Goal: Task Accomplishment & Management: Use online tool/utility

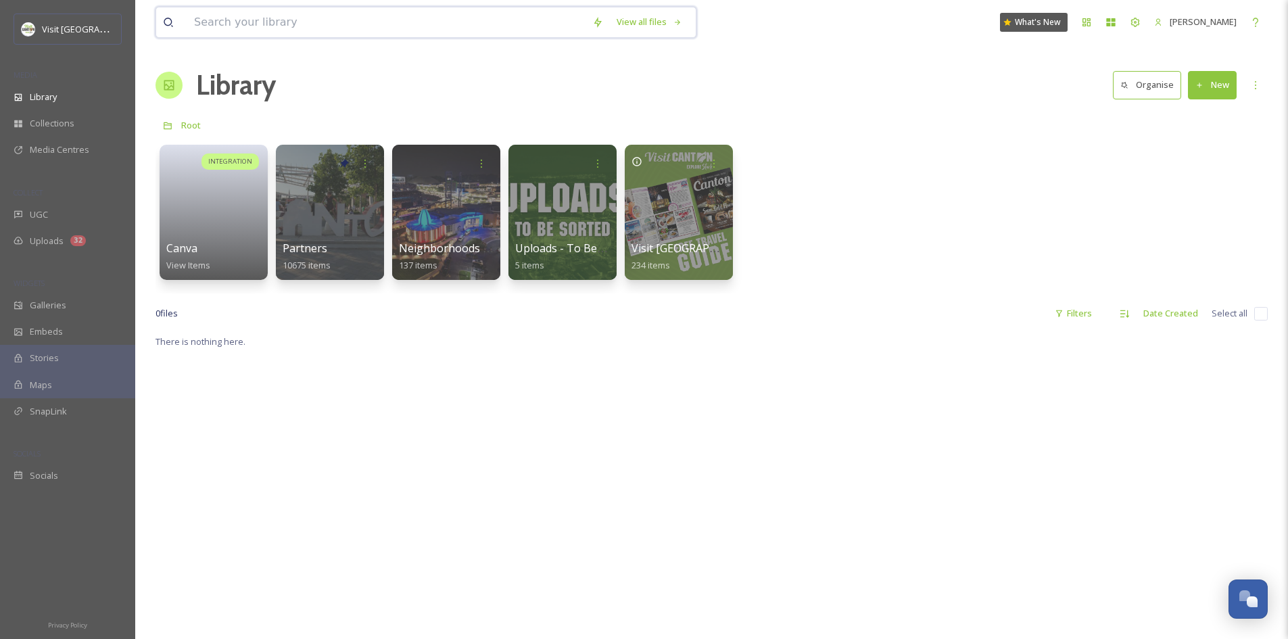
click at [329, 30] on input at bounding box center [386, 22] width 398 height 30
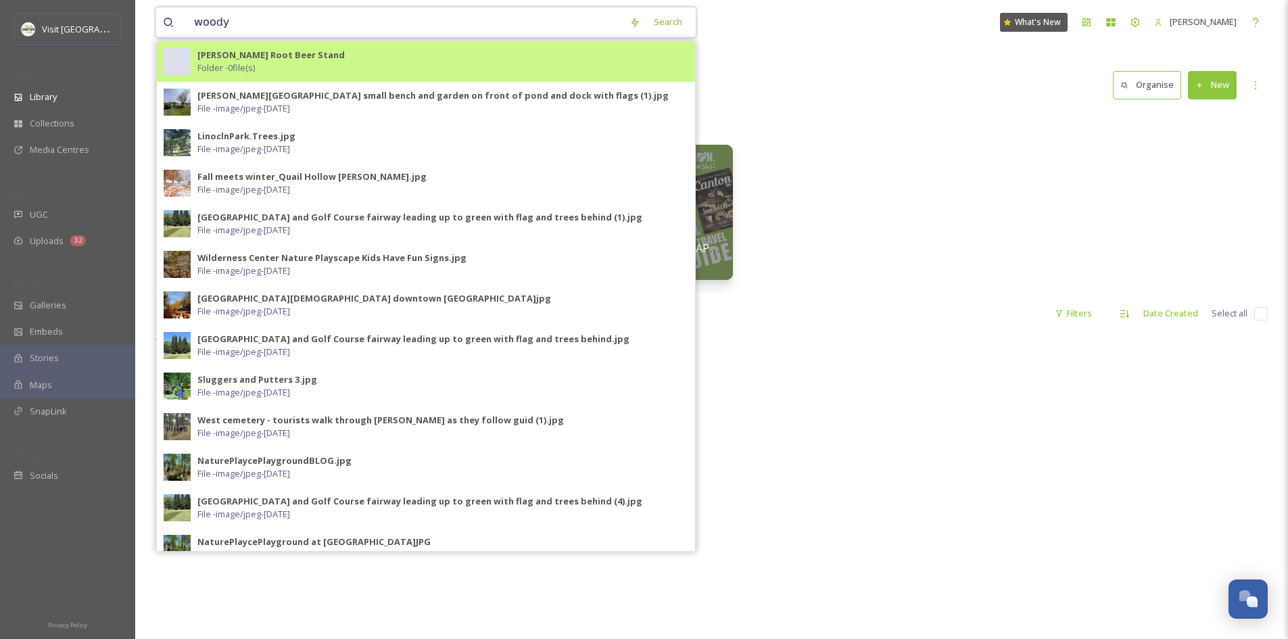
type input "woody"
click at [266, 55] on strong "[PERSON_NAME] Root Beer Stand" at bounding box center [270, 55] width 147 height 12
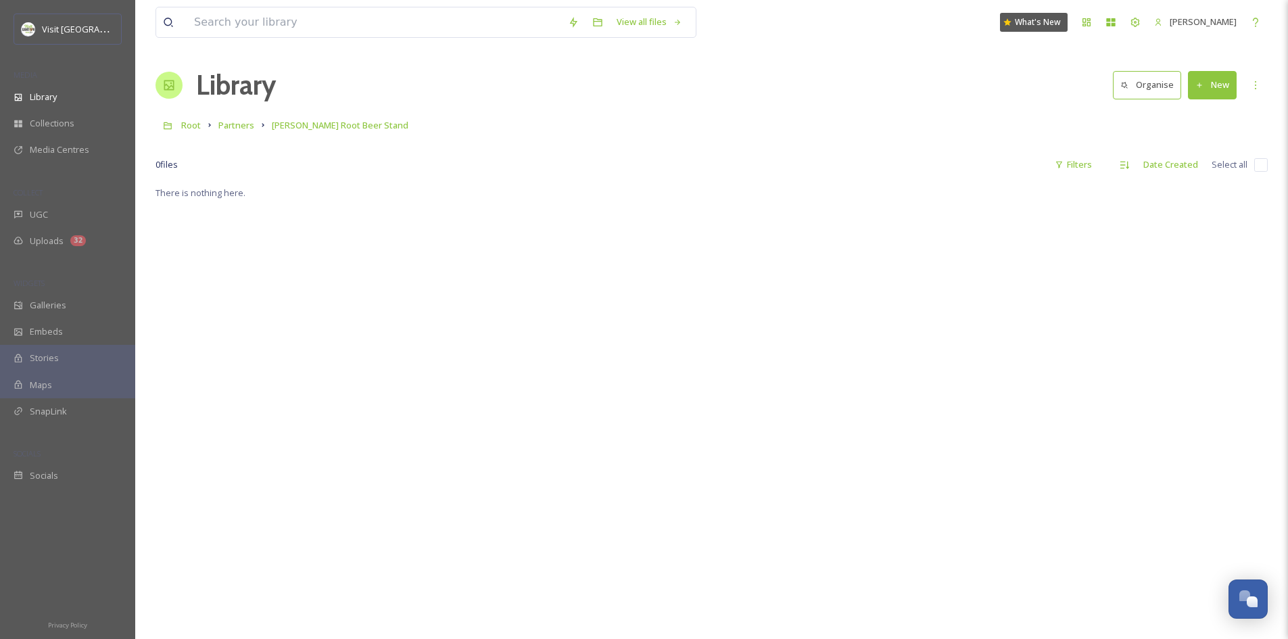
click at [1201, 80] on button "New" at bounding box center [1212, 85] width 49 height 28
click at [1203, 118] on span "File Upload" at bounding box center [1206, 116] width 45 height 13
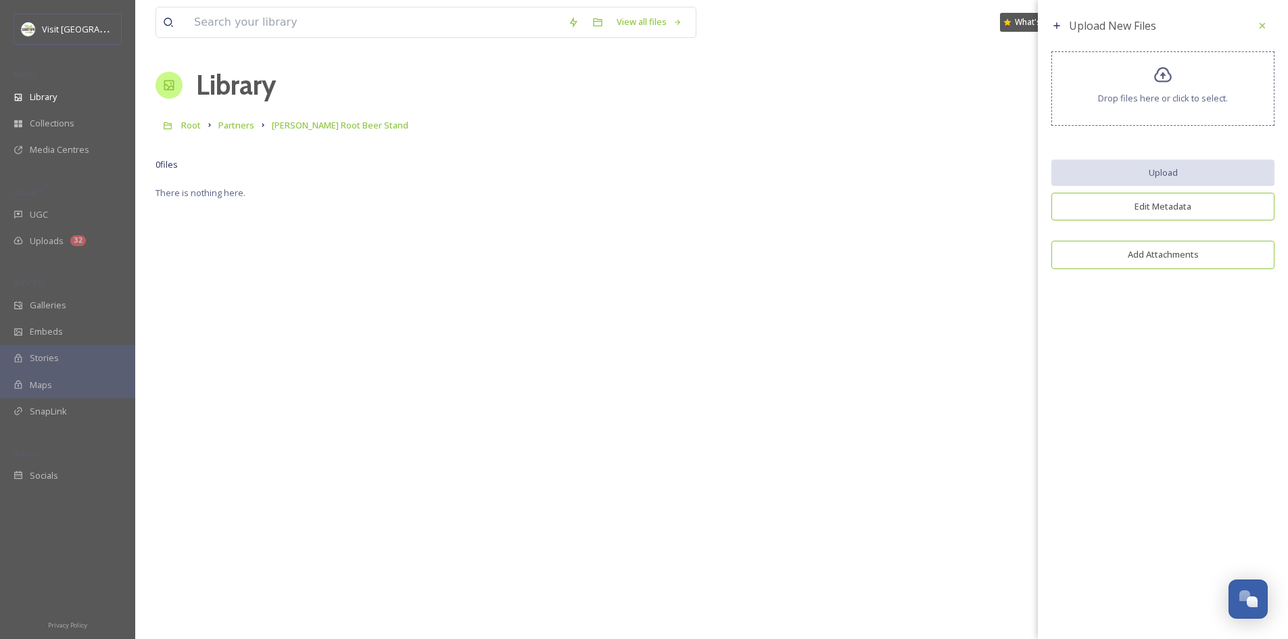
click at [1170, 85] on div "Drop files here or click to select." at bounding box center [1162, 88] width 223 height 74
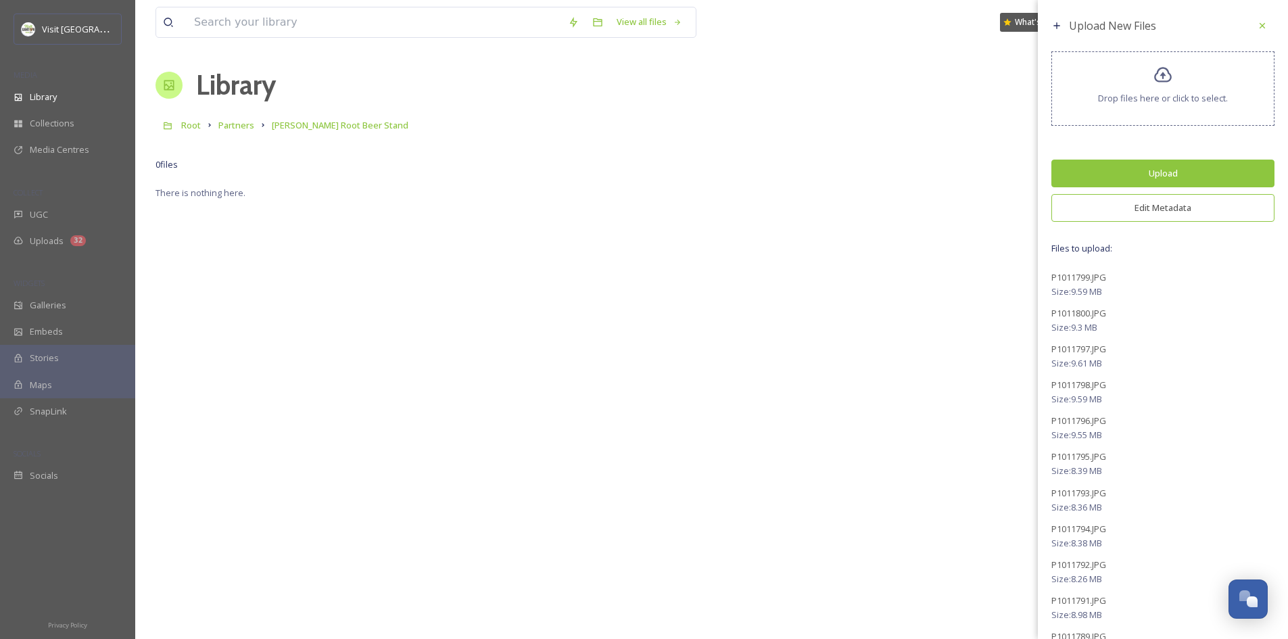
click at [1171, 166] on button "Upload" at bounding box center [1162, 174] width 223 height 28
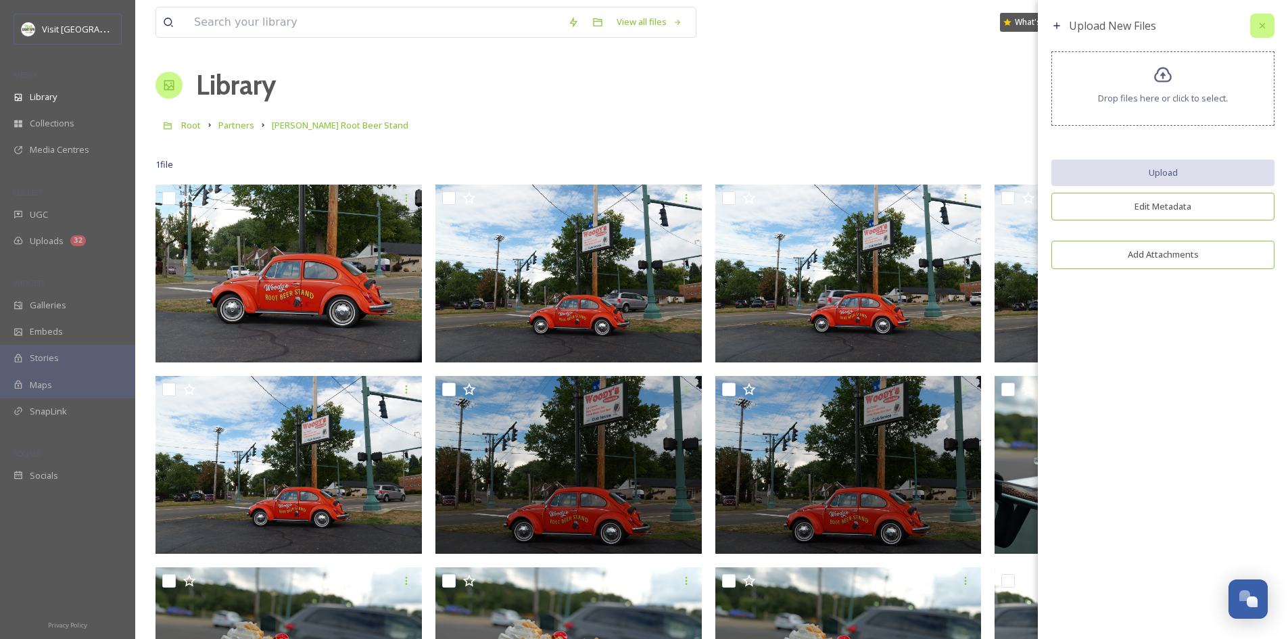
click at [1258, 26] on icon at bounding box center [1262, 25] width 11 height 11
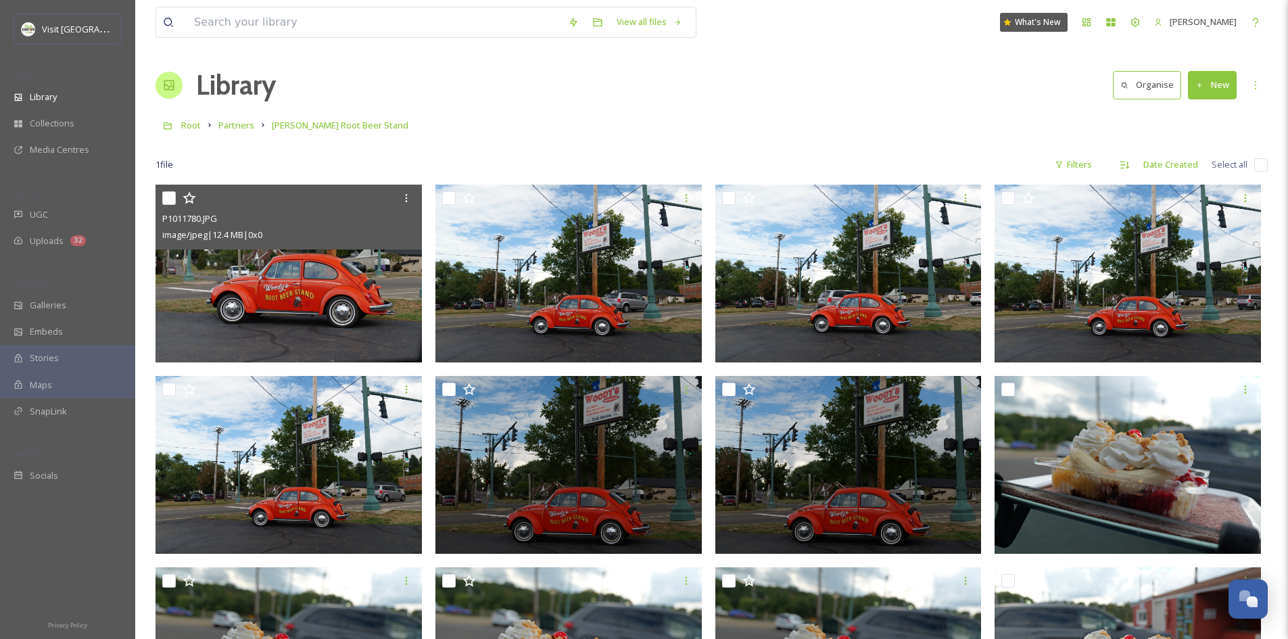
click at [329, 323] on img at bounding box center [289, 274] width 266 height 178
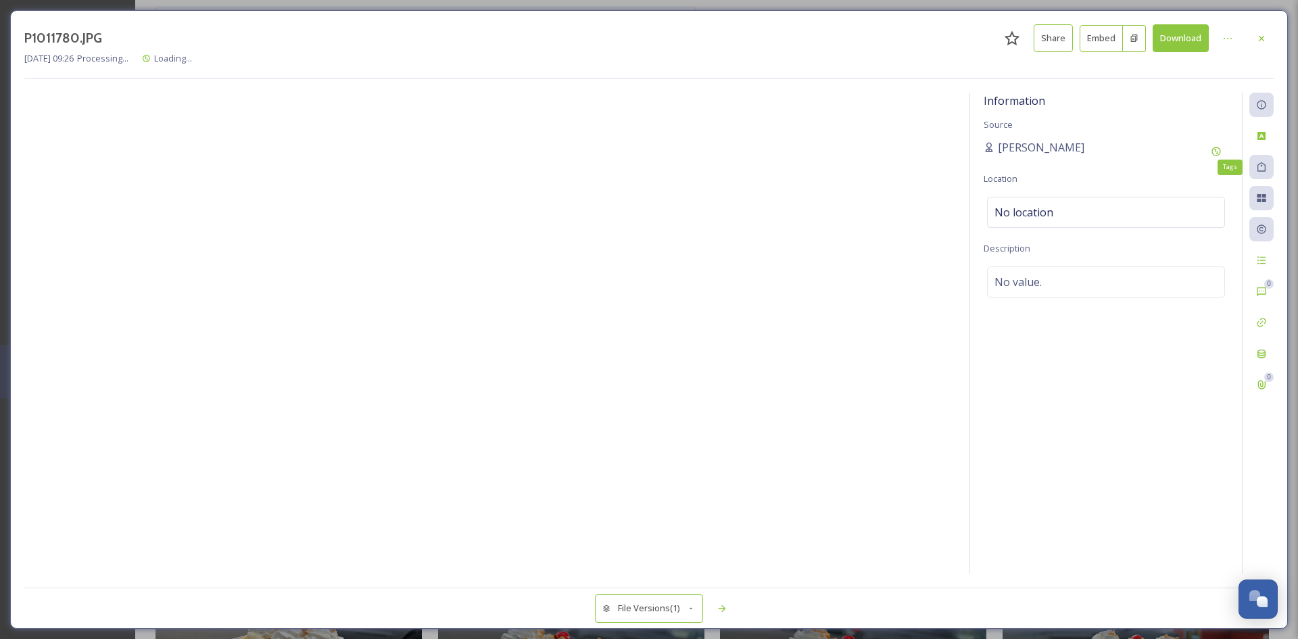
click at [1265, 169] on icon at bounding box center [1262, 166] width 8 height 9
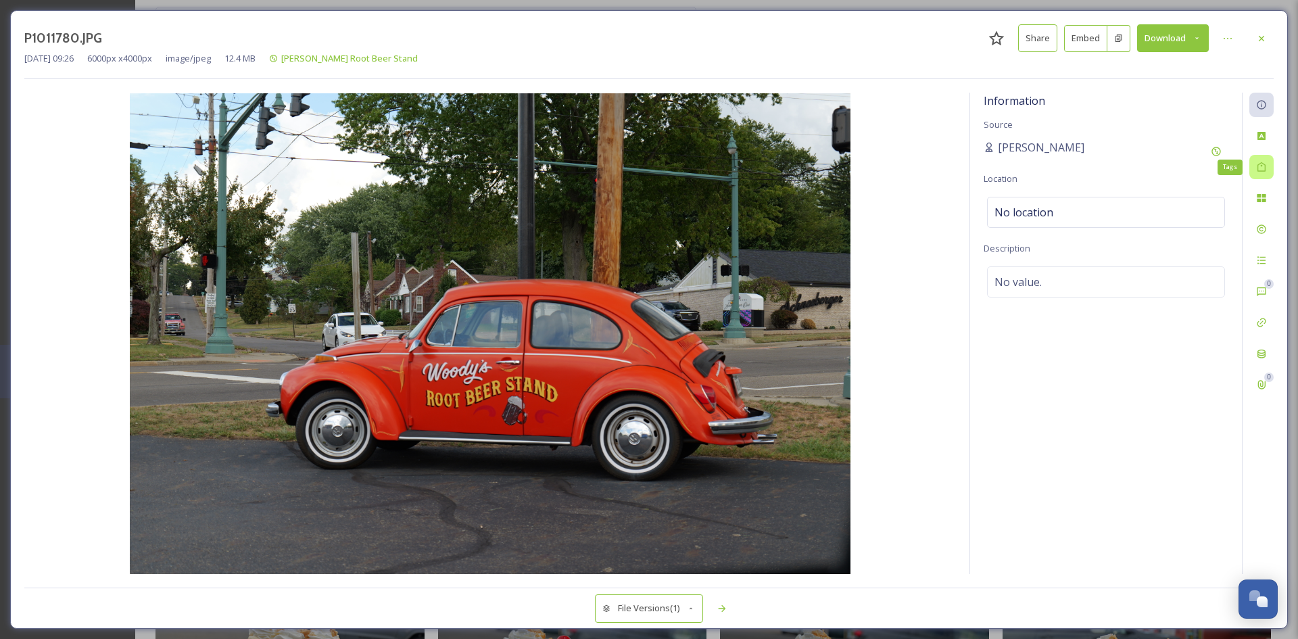
click at [1264, 170] on icon at bounding box center [1261, 167] width 11 height 11
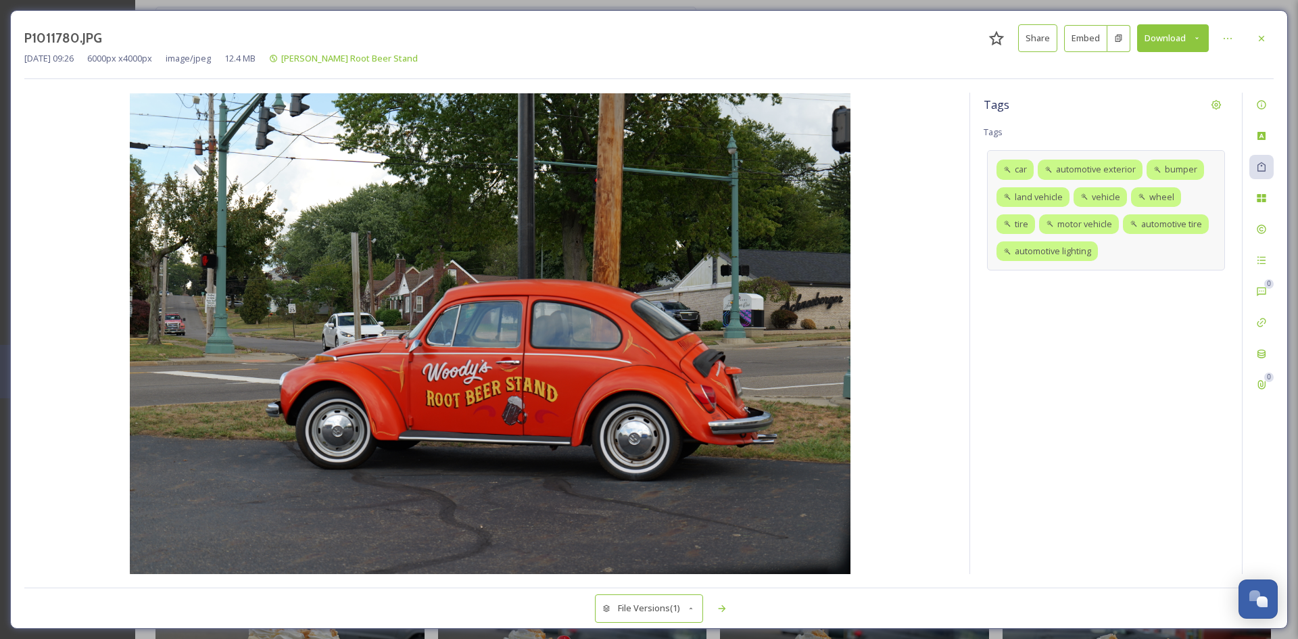
click at [1135, 258] on div "car automotive exterior bumper land vehicle vehicle wheel tire motor vehicle au…" at bounding box center [1106, 210] width 238 height 120
type input "W"
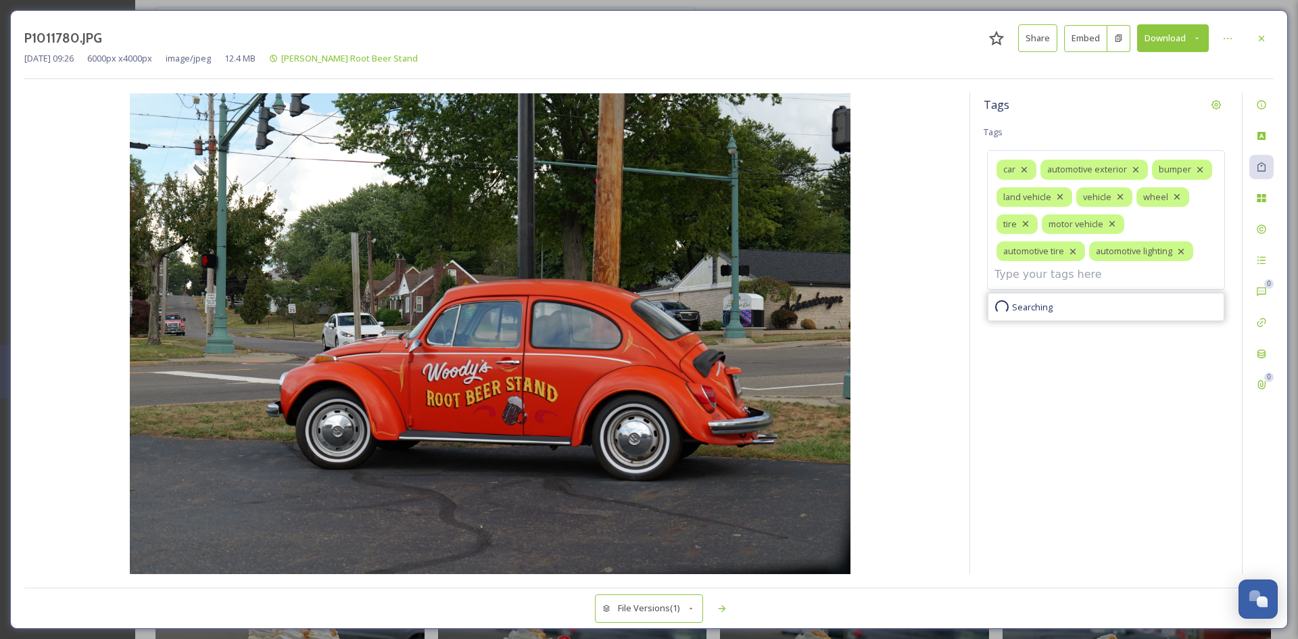
click at [1074, 467] on div "Tags Tags car automotive exterior bumper land vehicle vehicle wheel tire motor …" at bounding box center [1106, 333] width 272 height 481
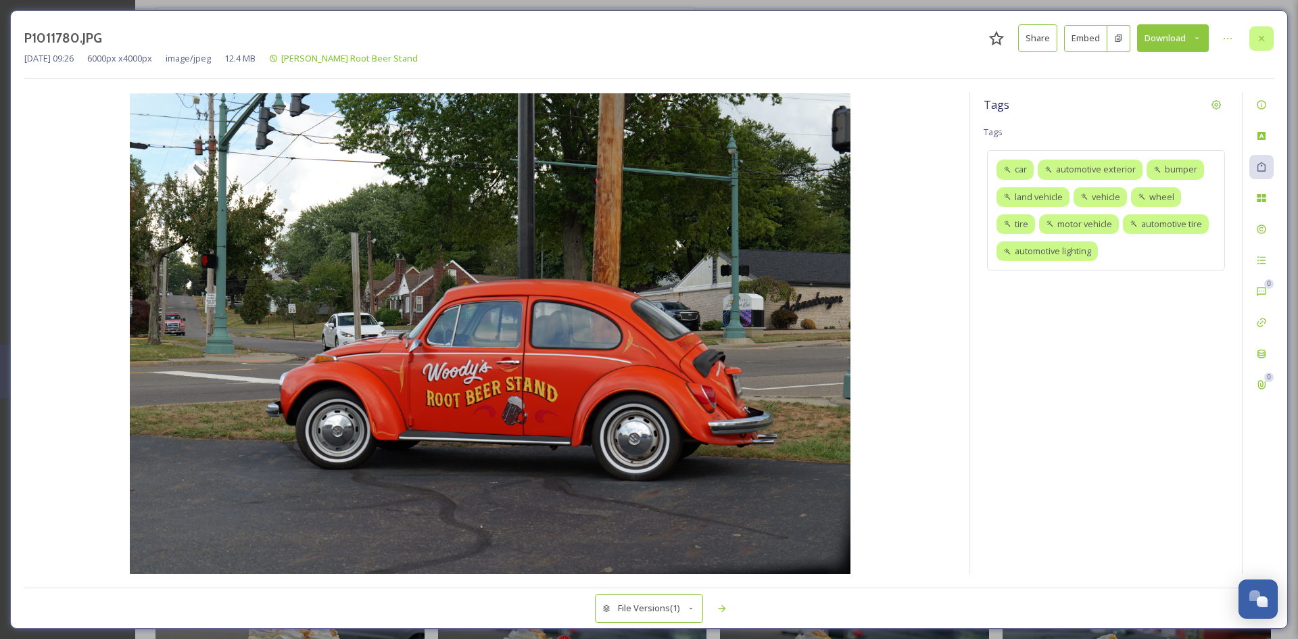
click at [1268, 36] on div at bounding box center [1261, 38] width 24 height 24
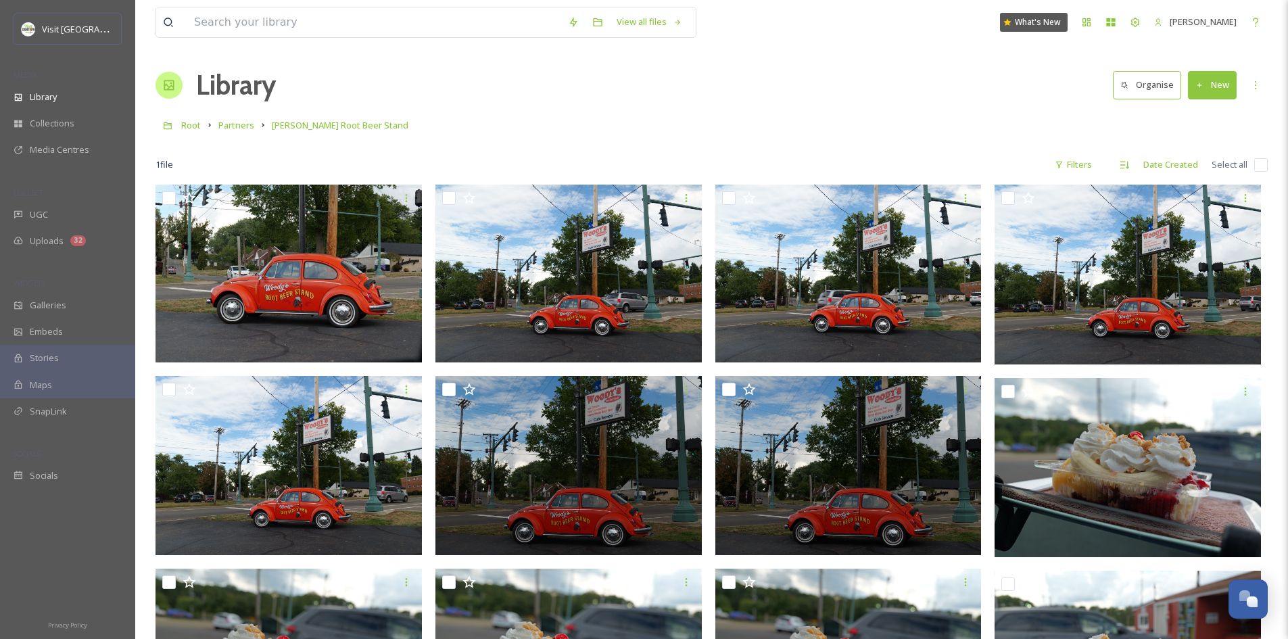
click at [1252, 166] on div "1 file Filters Date Created Select all" at bounding box center [712, 164] width 1112 height 26
click at [1263, 166] on input "checkbox" at bounding box center [1261, 165] width 14 height 14
checkbox input "true"
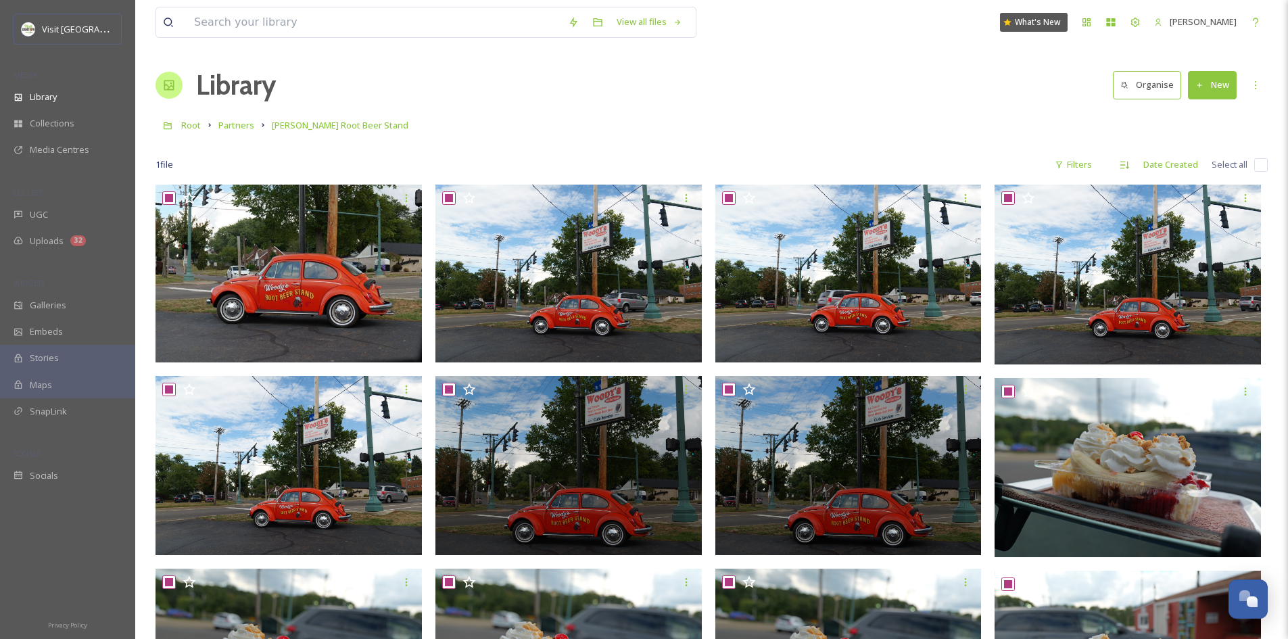
checkbox input "true"
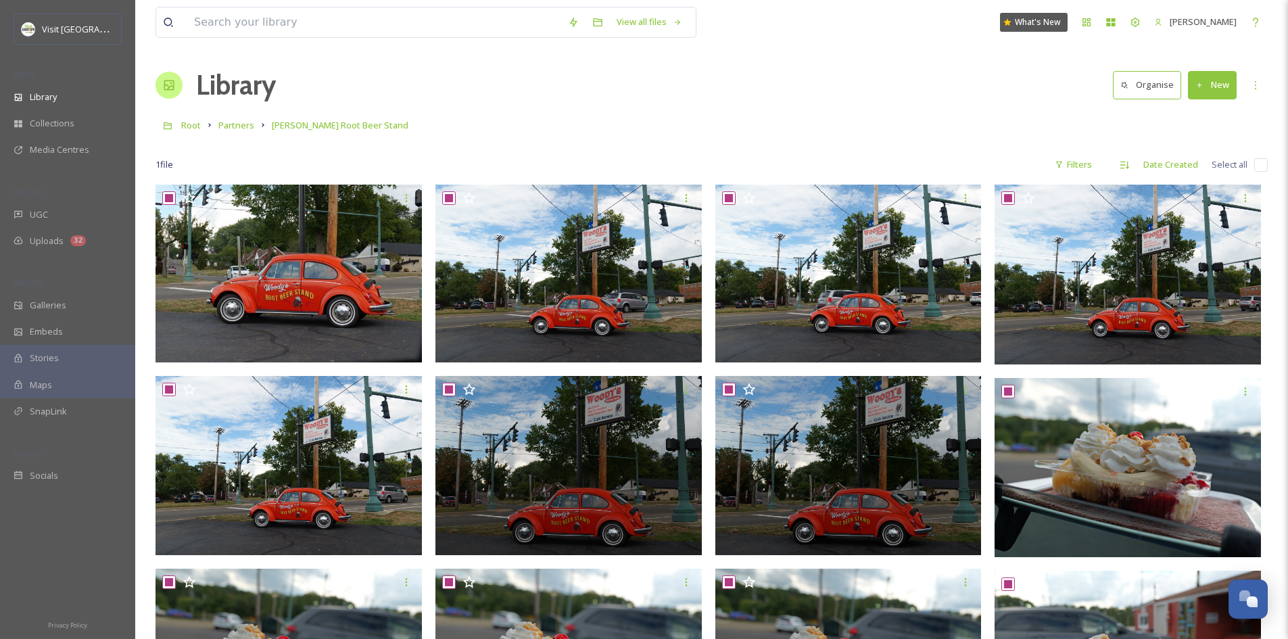
checkbox input "true"
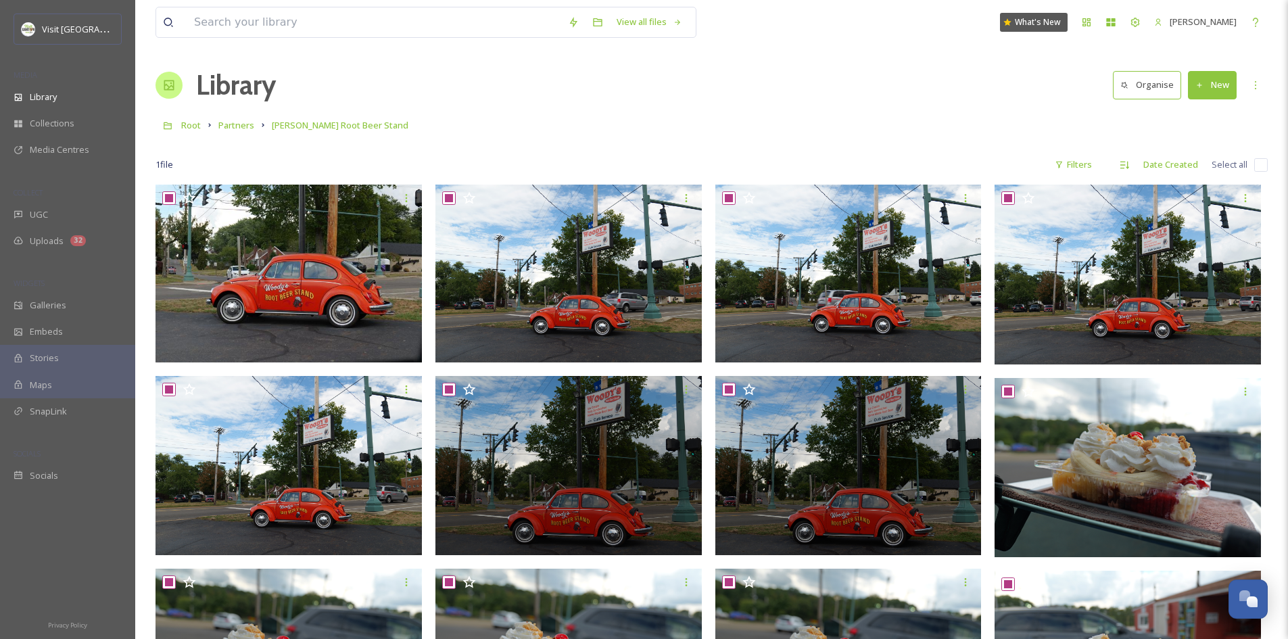
checkbox input "true"
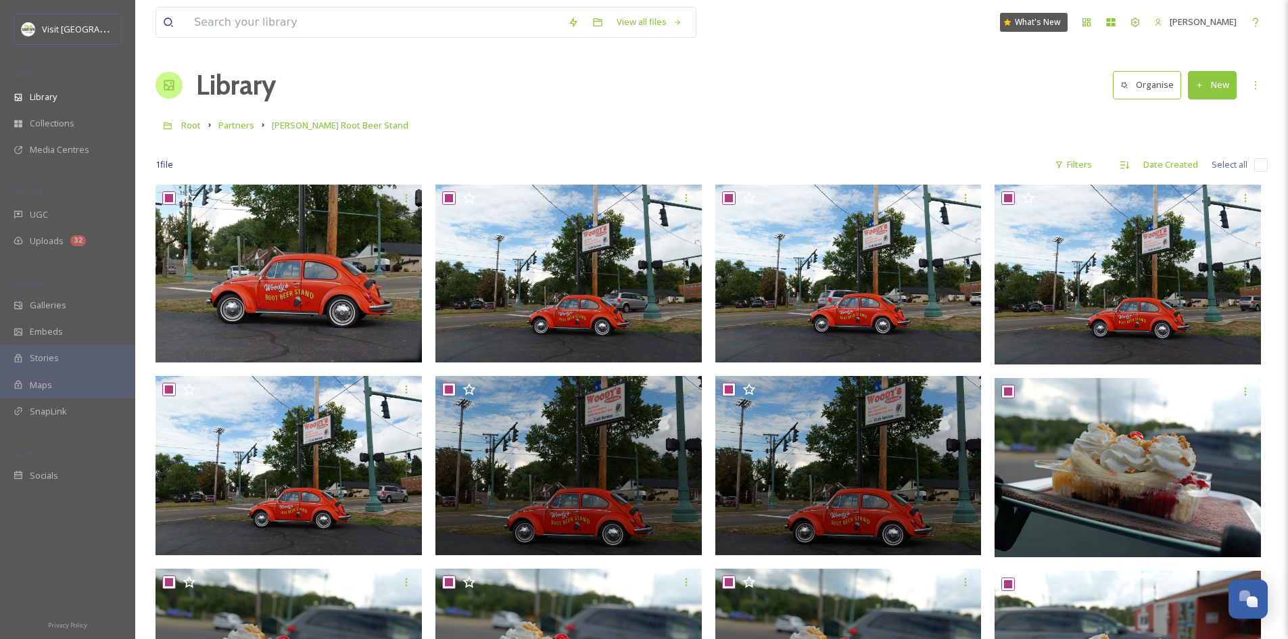
checkbox input "true"
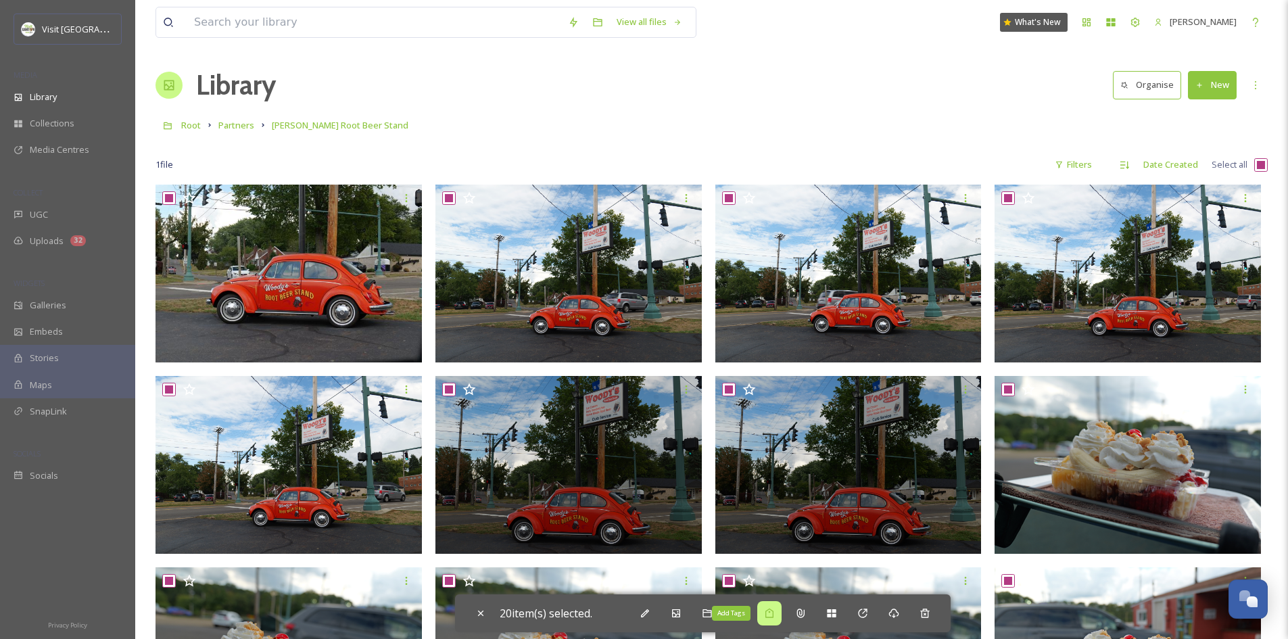
click at [774, 611] on icon at bounding box center [769, 613] width 11 height 11
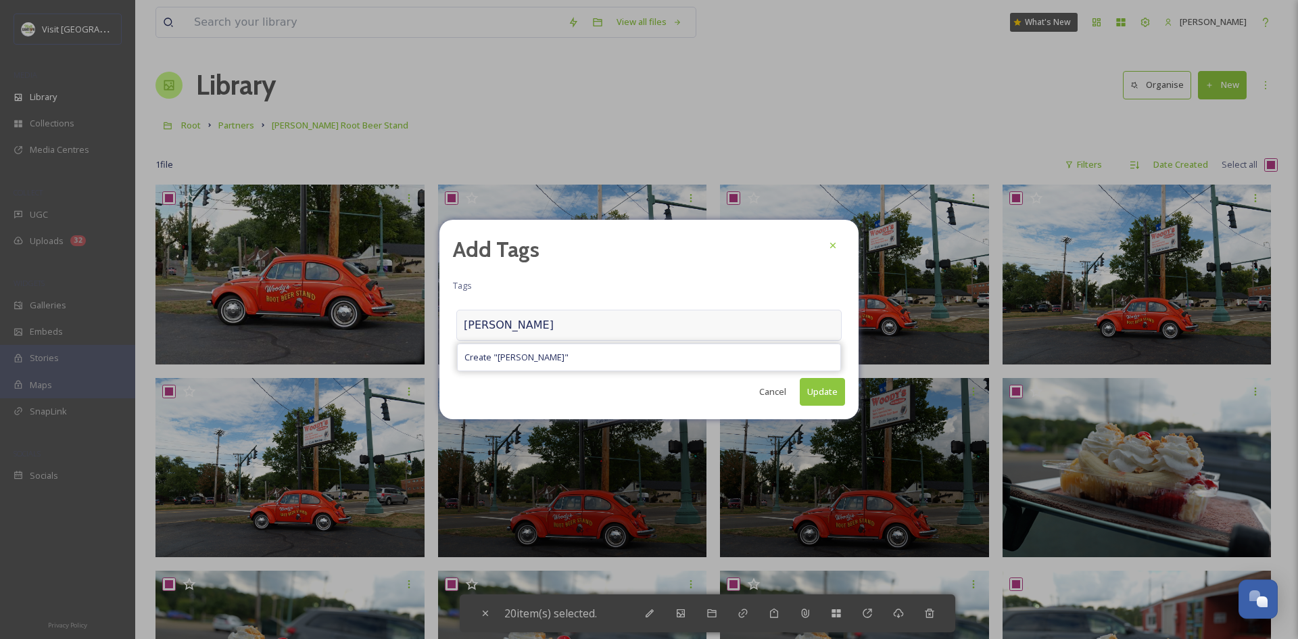
type input "[PERSON_NAME]"
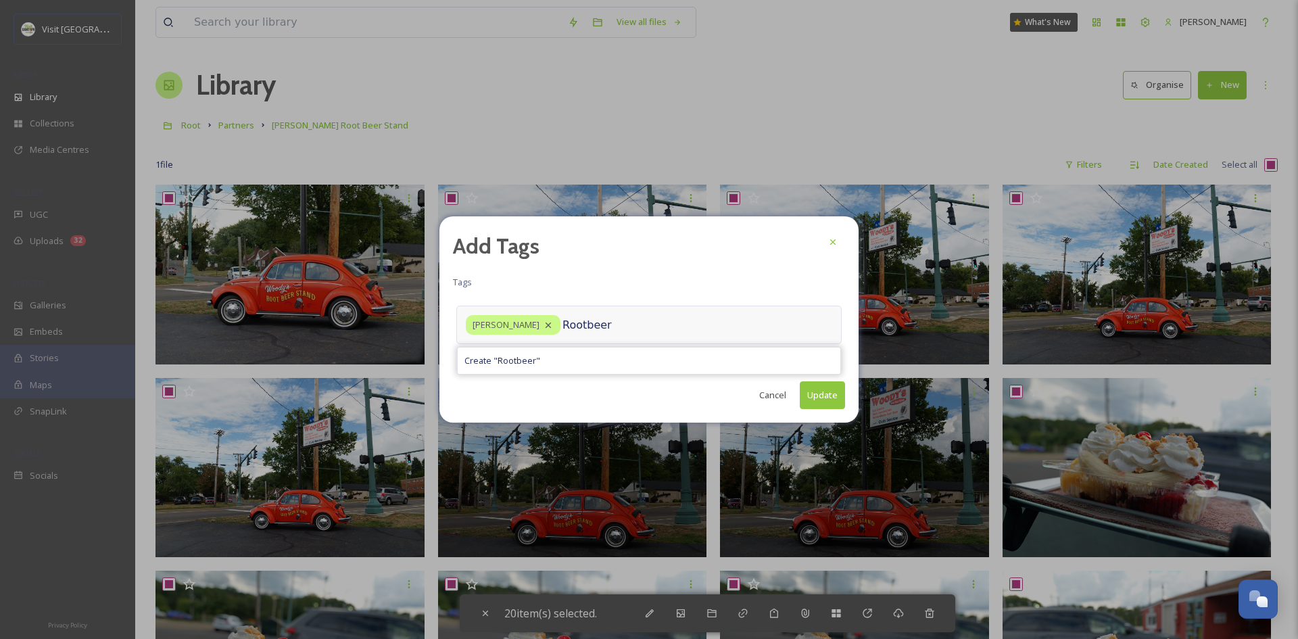
type input "Rootbeer"
type input "Ice Cream"
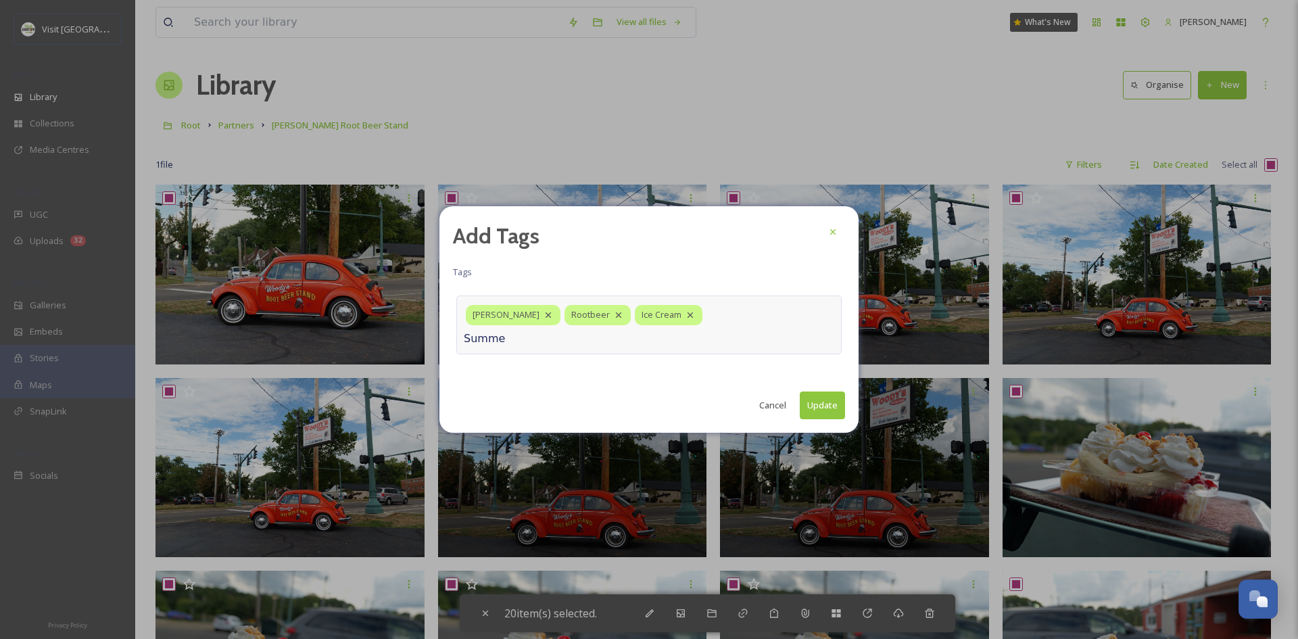
type input "Summer"
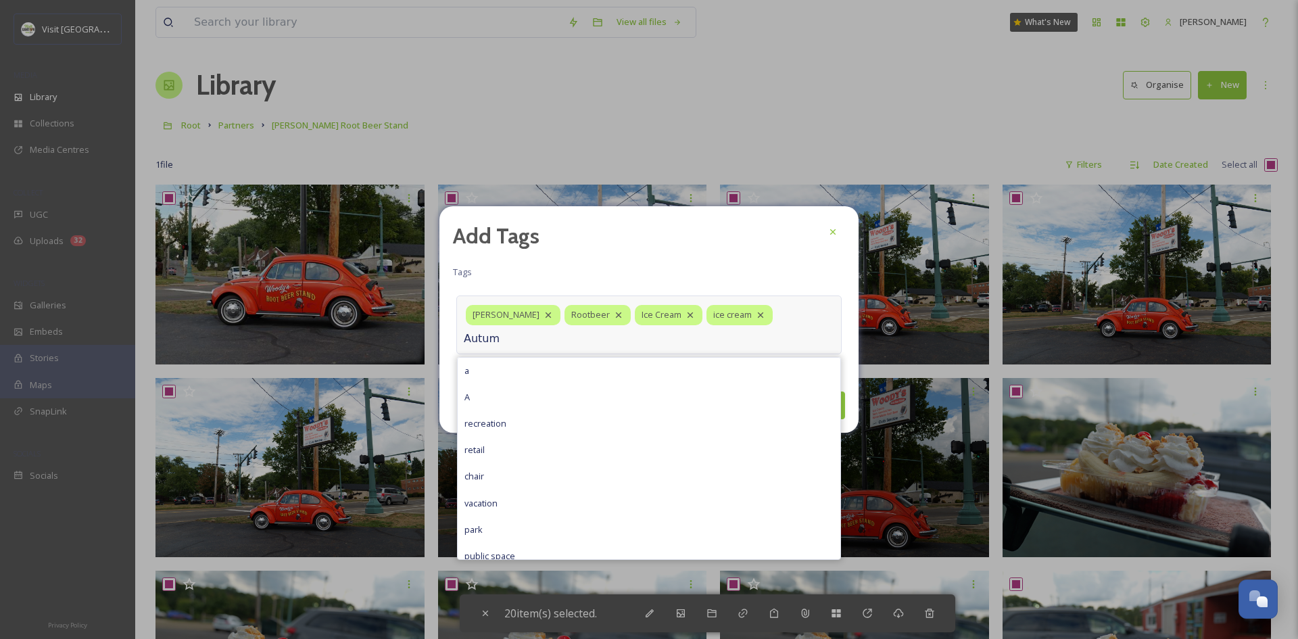
type input "Autumn"
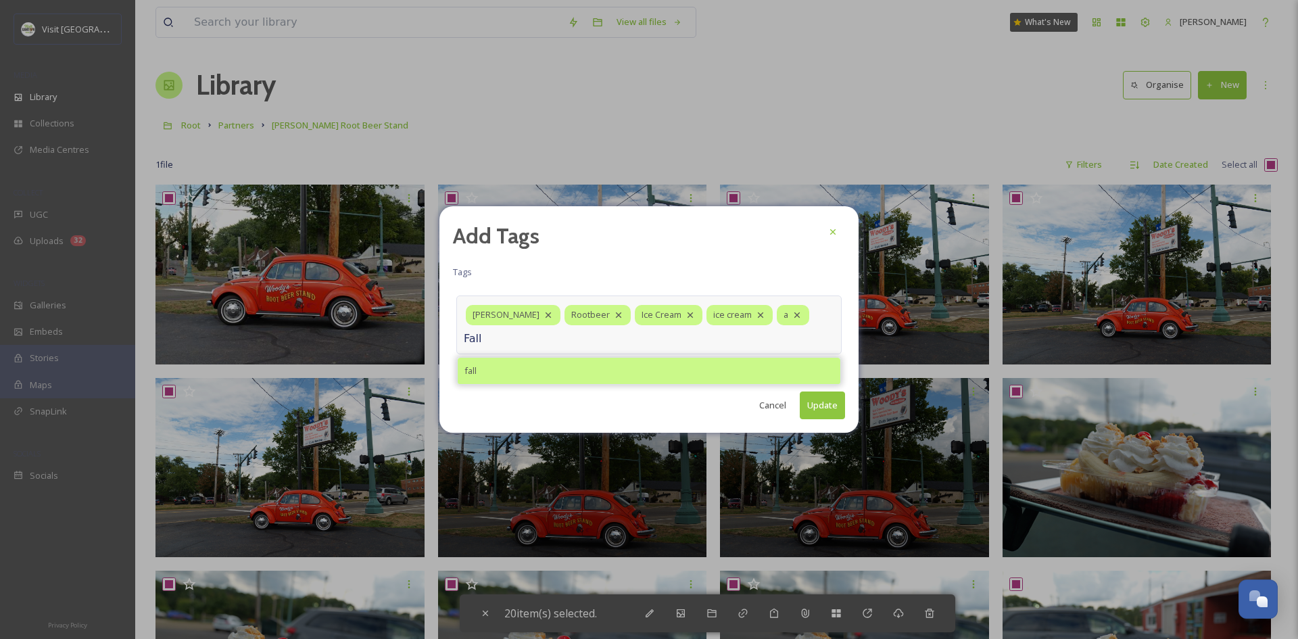
type input "Fall"
click at [522, 372] on div "fall" at bounding box center [649, 371] width 383 height 26
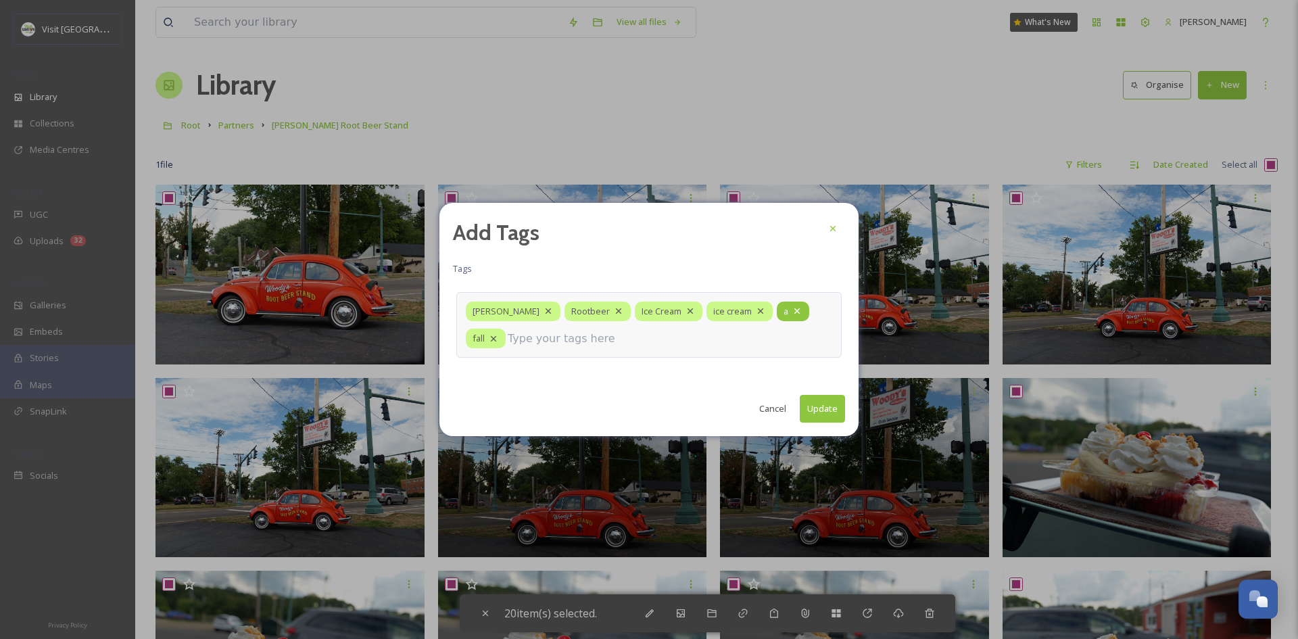
click at [794, 314] on icon at bounding box center [796, 310] width 5 height 5
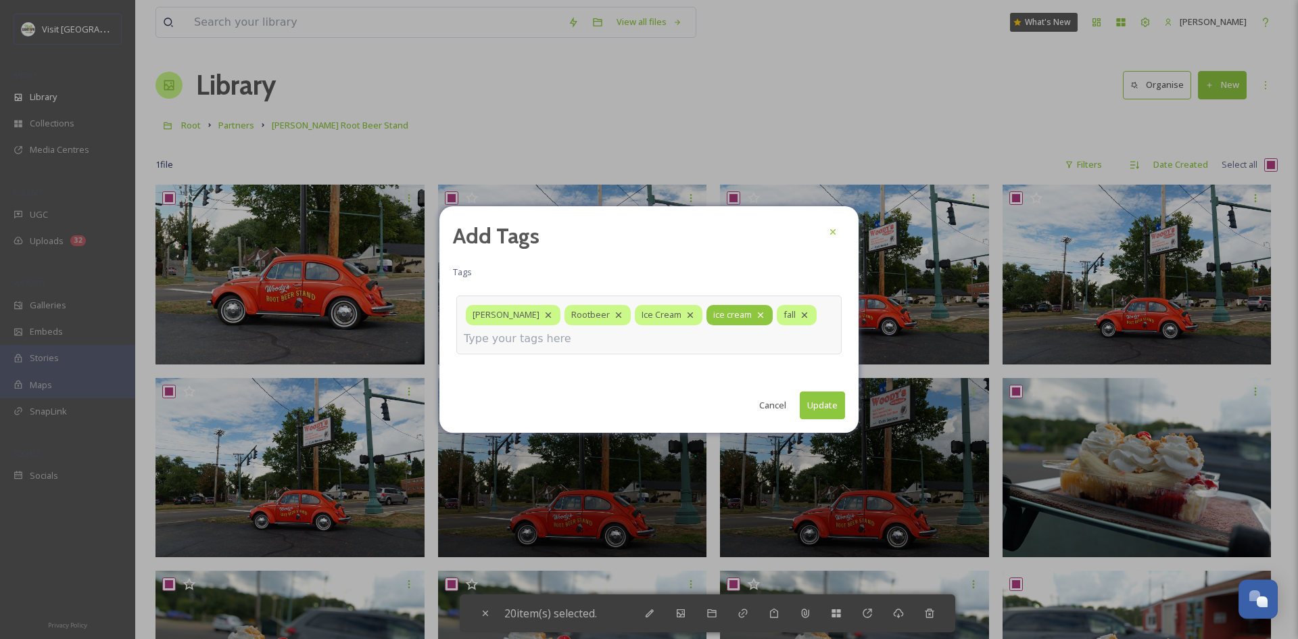
click at [758, 314] on icon at bounding box center [760, 314] width 5 height 5
click at [629, 334] on div "[PERSON_NAME] Rootbeer Ice Cream fall" at bounding box center [648, 324] width 385 height 58
click at [562, 341] on input at bounding box center [531, 339] width 135 height 16
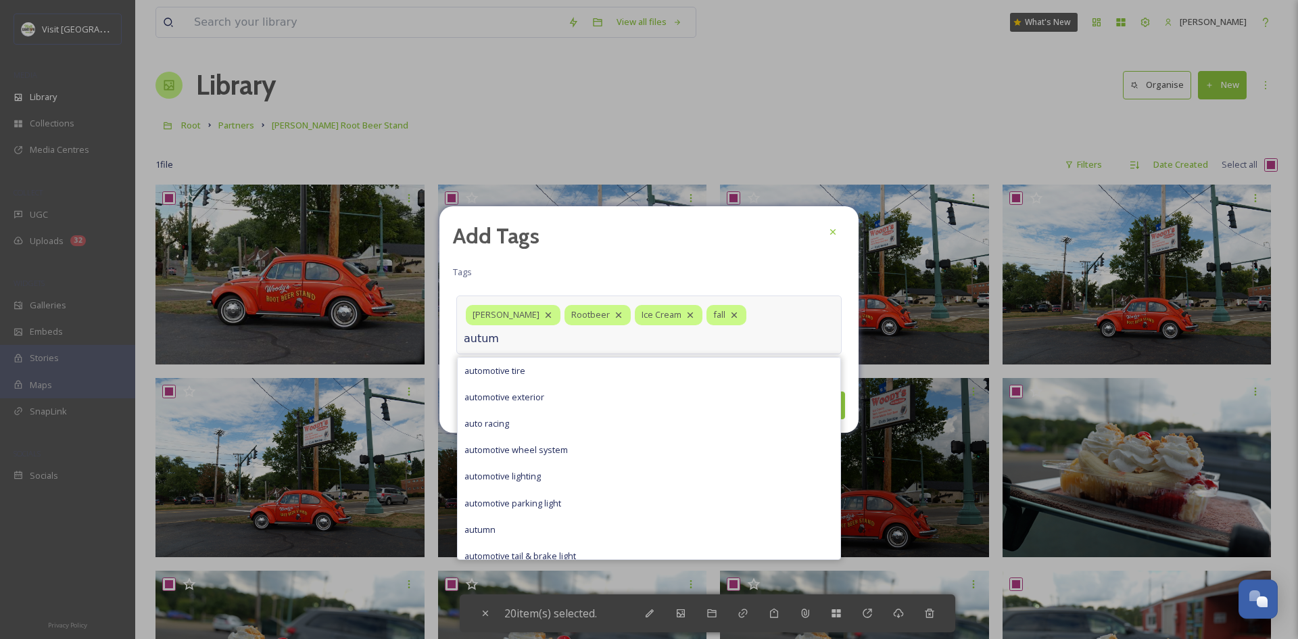
type input "autumn"
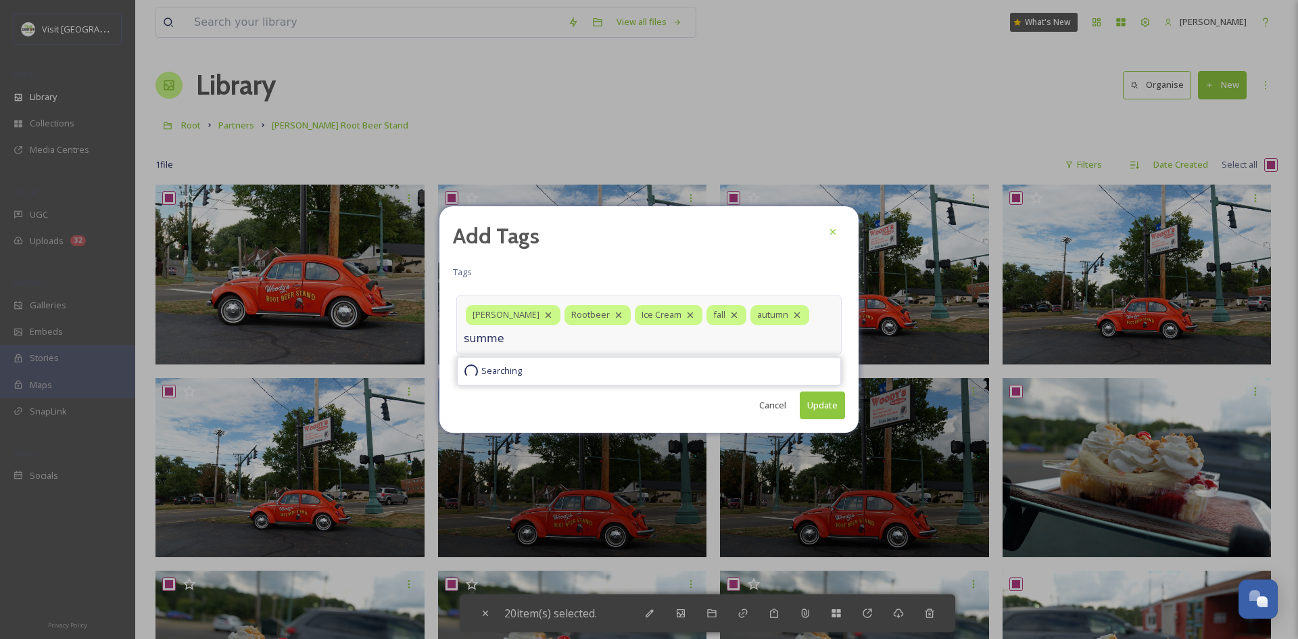
type input "summer"
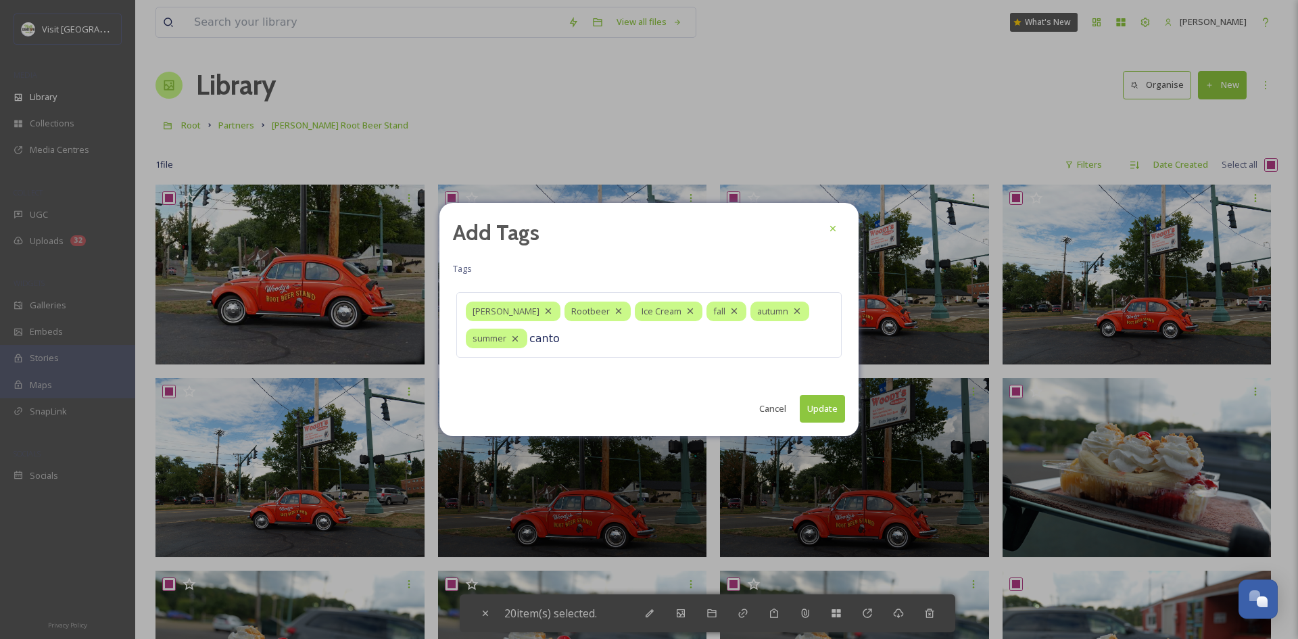
type input "canton"
click at [828, 408] on button "Update" at bounding box center [822, 409] width 45 height 28
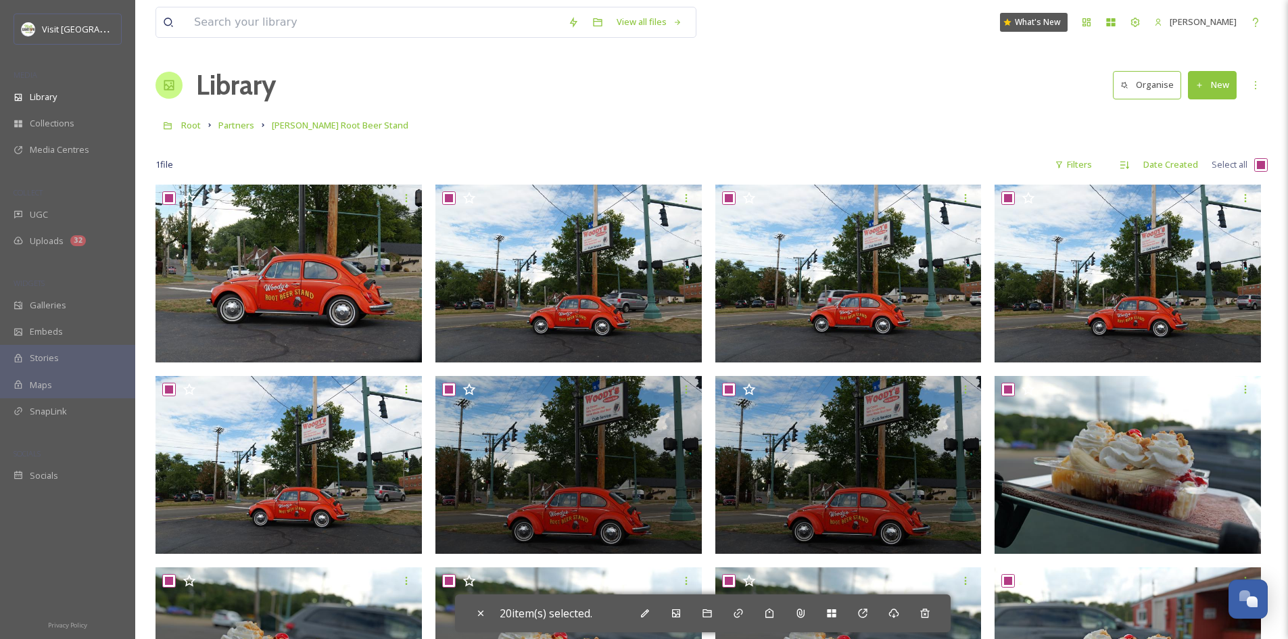
click at [1268, 171] on div "View all files What's New [PERSON_NAME] Library Organise New Root Partners [PER…" at bounding box center [711, 574] width 1153 height 1149
click at [1256, 164] on input "checkbox" at bounding box center [1261, 165] width 14 height 14
checkbox input "false"
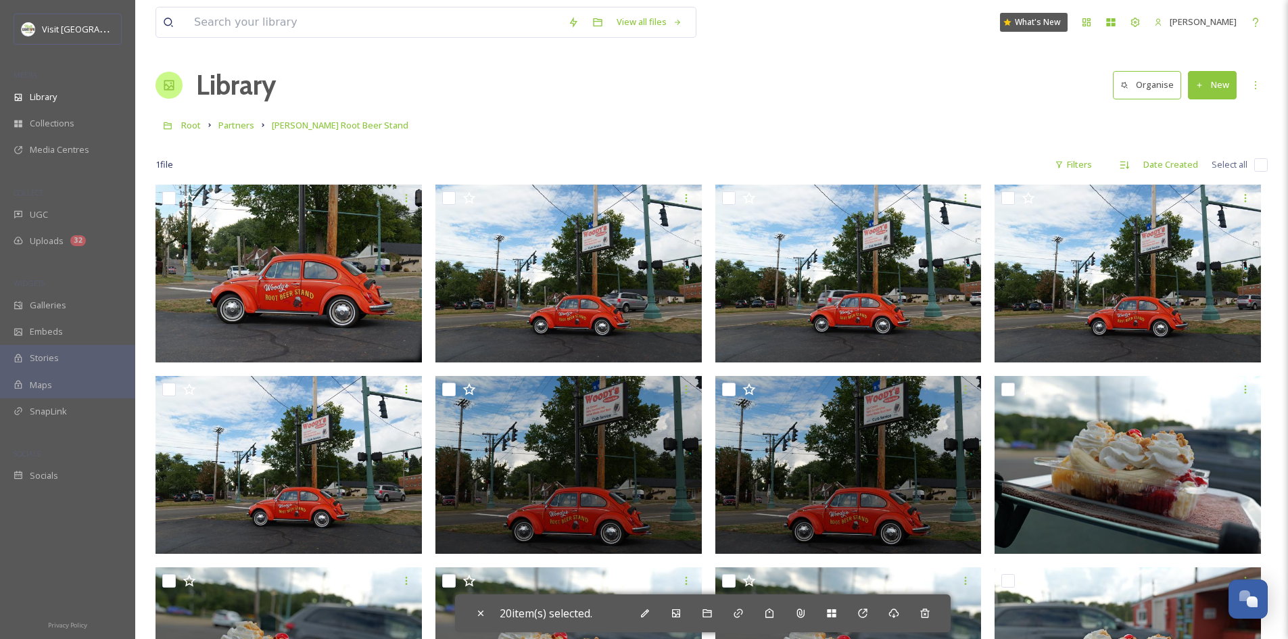
checkbox input "false"
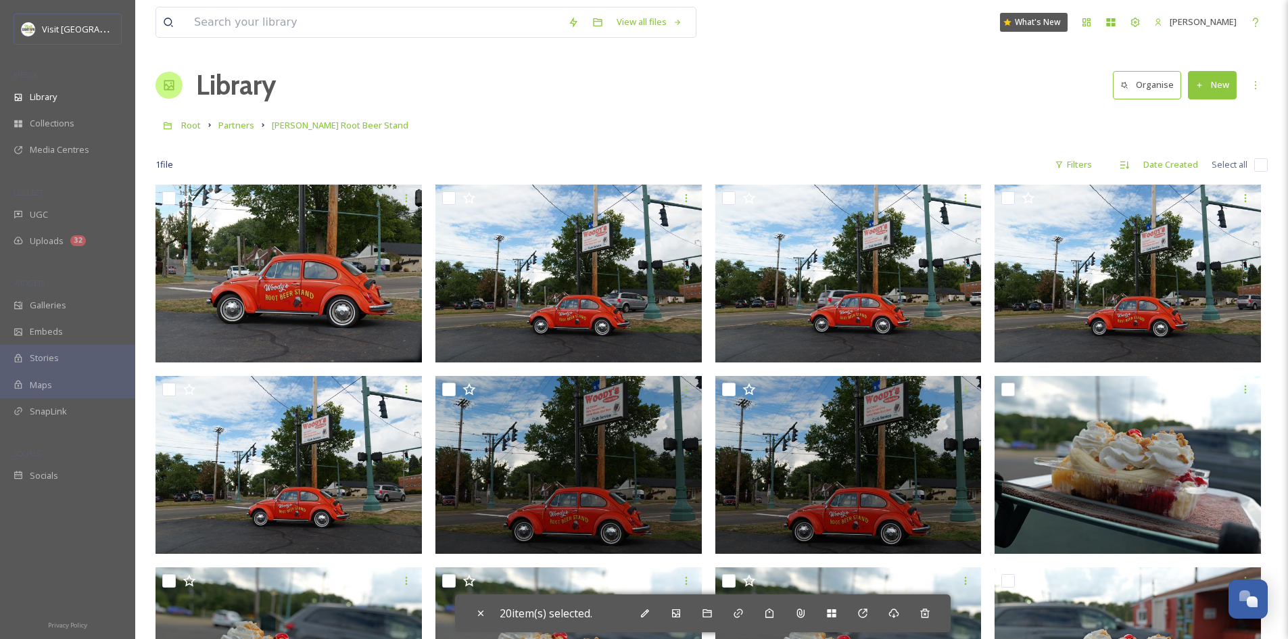
checkbox input "false"
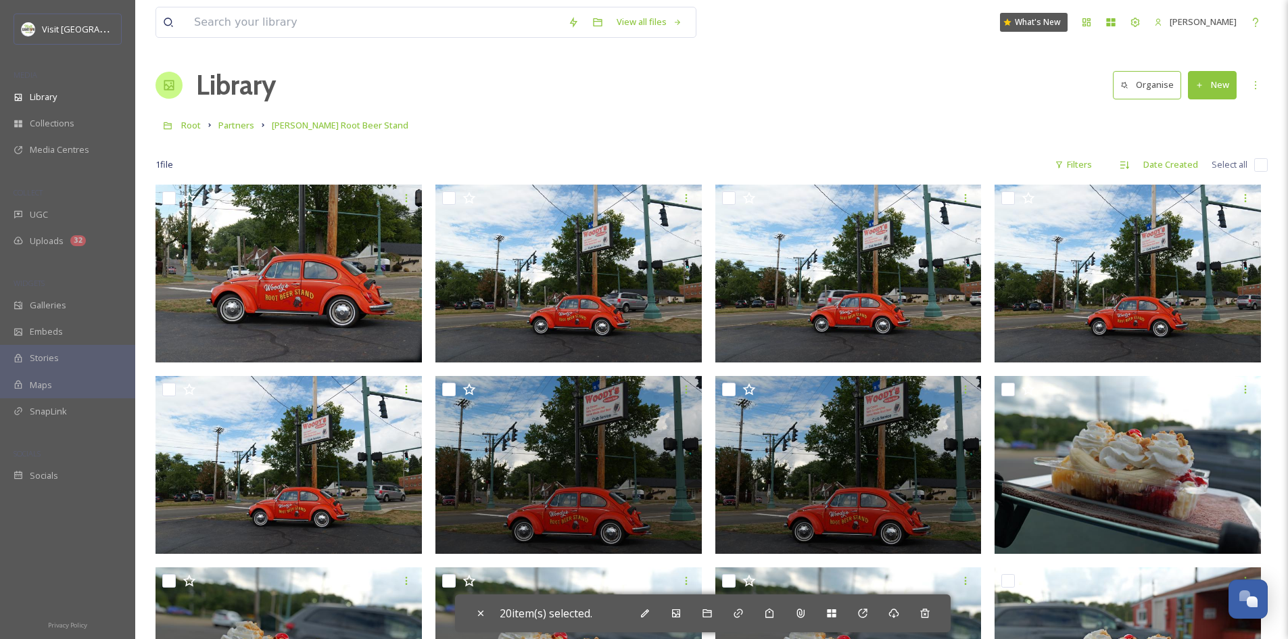
checkbox input "false"
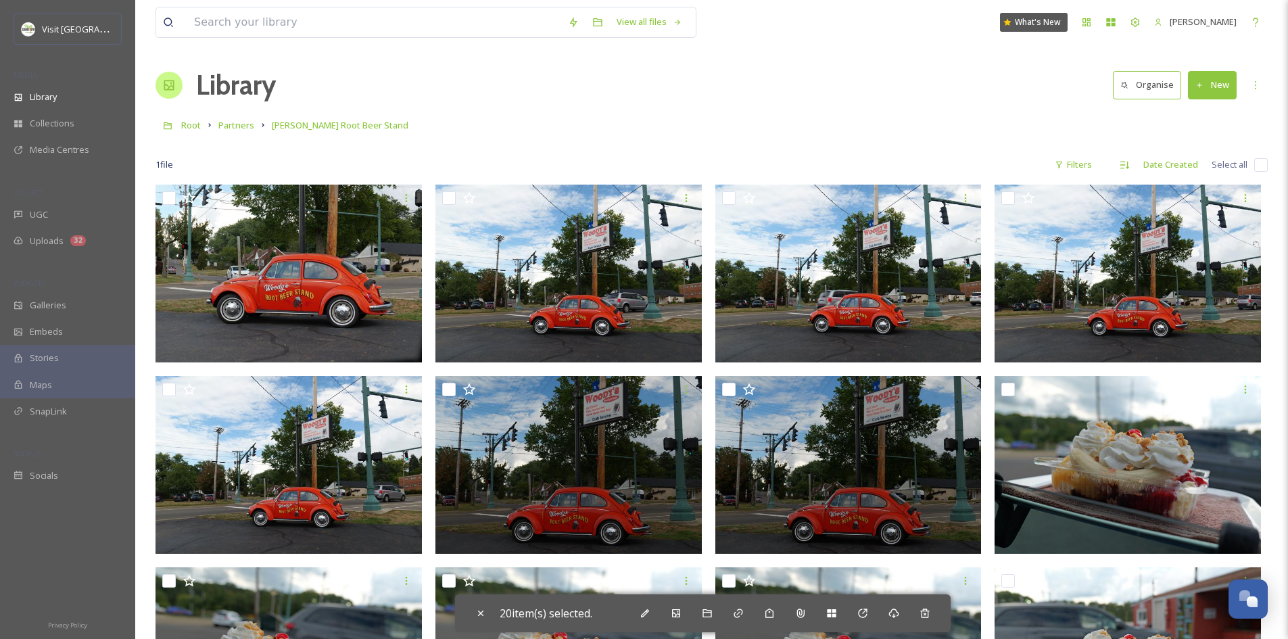
checkbox input "false"
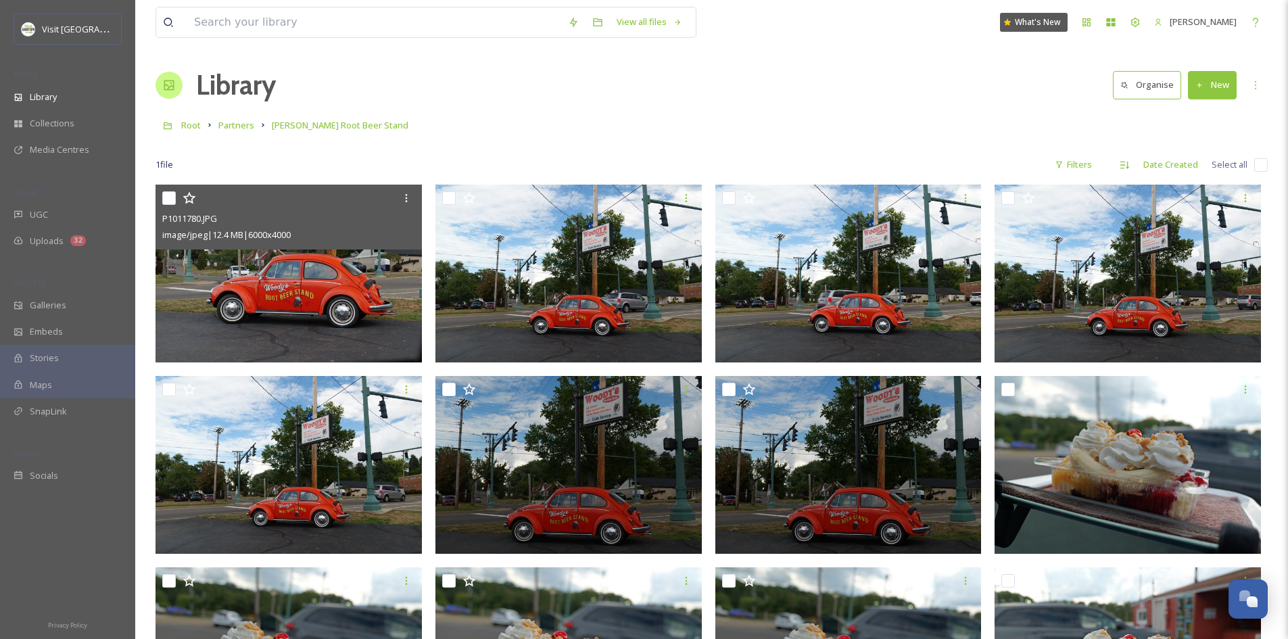
click at [351, 302] on img at bounding box center [289, 274] width 266 height 178
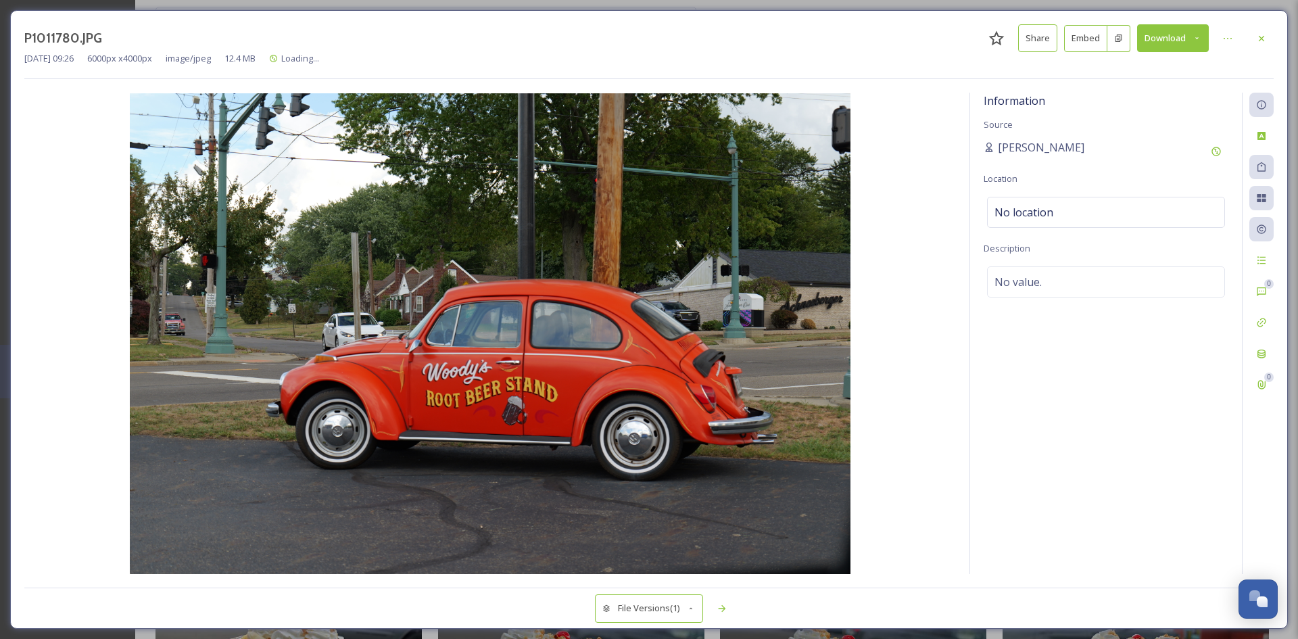
click at [1268, 174] on div at bounding box center [1261, 167] width 24 height 24
click at [1263, 172] on icon at bounding box center [1262, 166] width 8 height 9
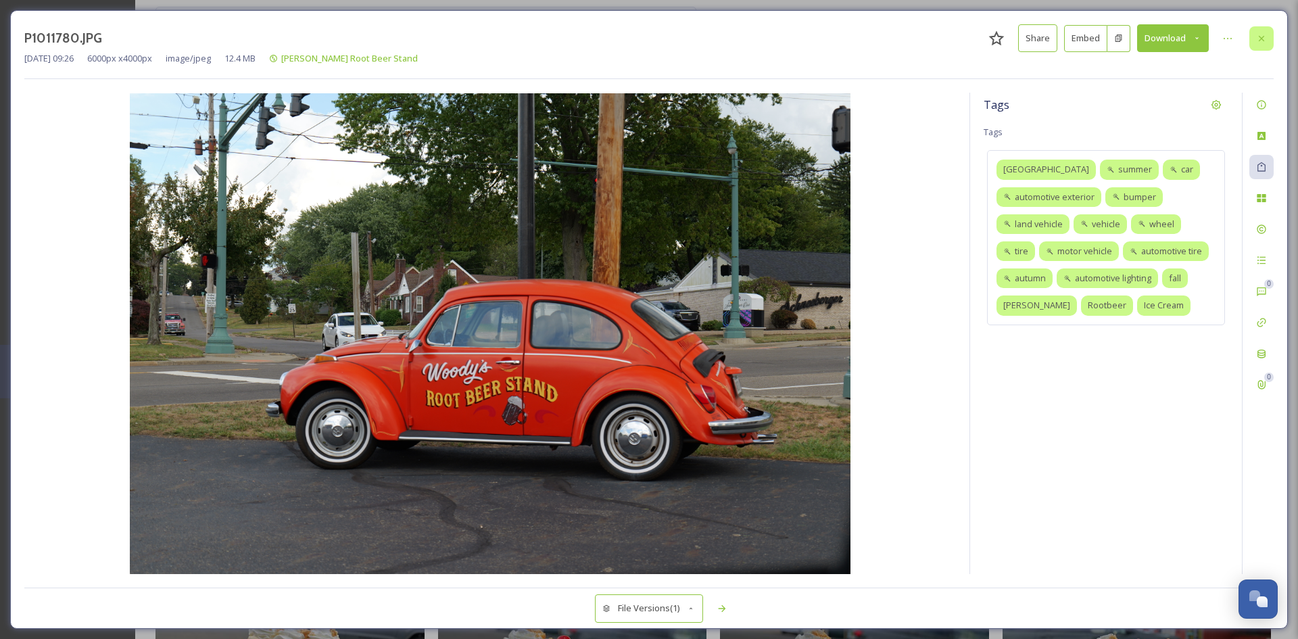
click at [1264, 41] on icon at bounding box center [1261, 38] width 11 height 11
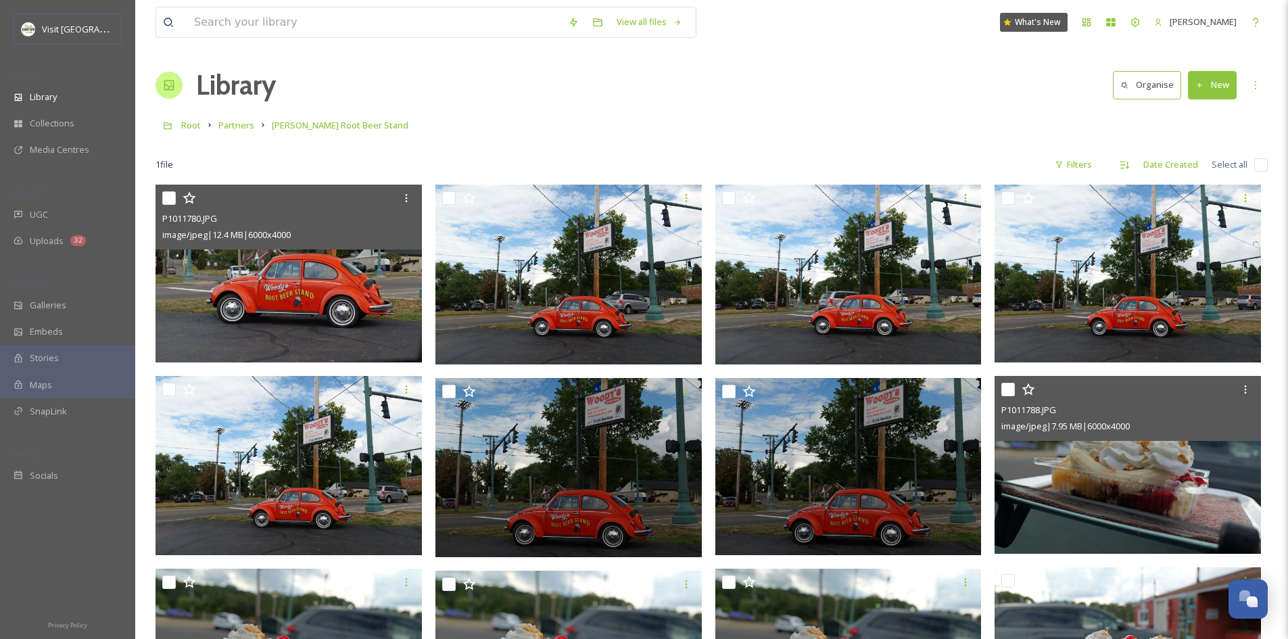
click at [1076, 495] on img at bounding box center [1128, 465] width 266 height 178
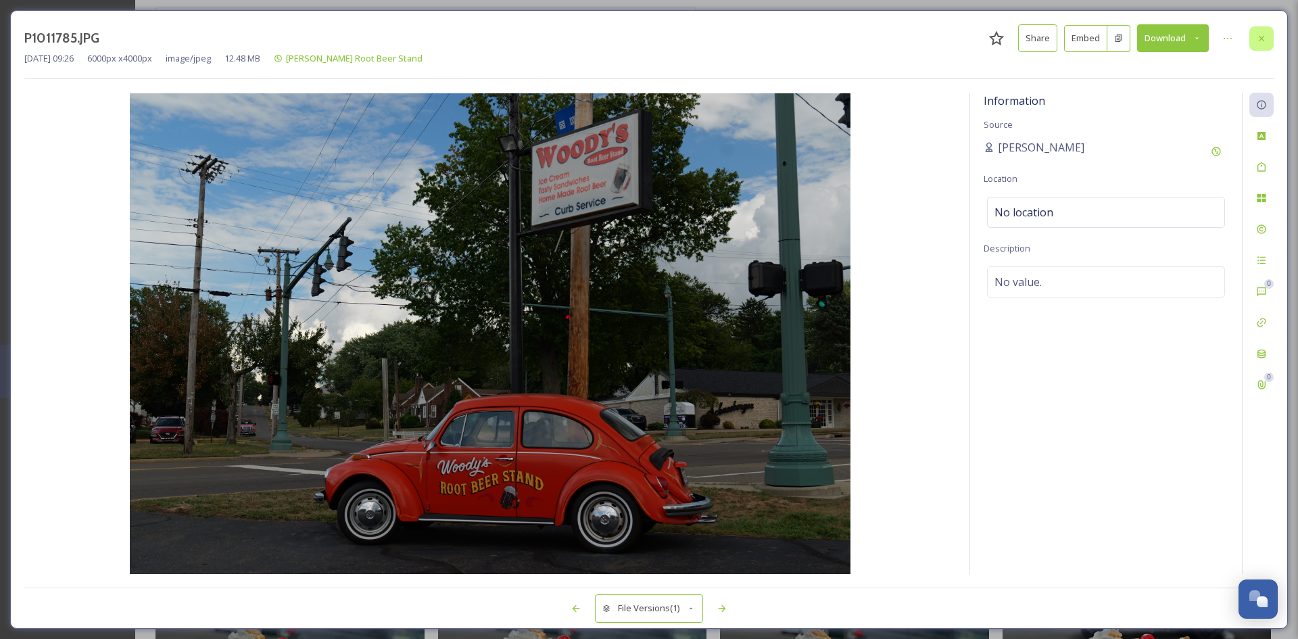
click at [1264, 37] on icon at bounding box center [1261, 37] width 5 height 5
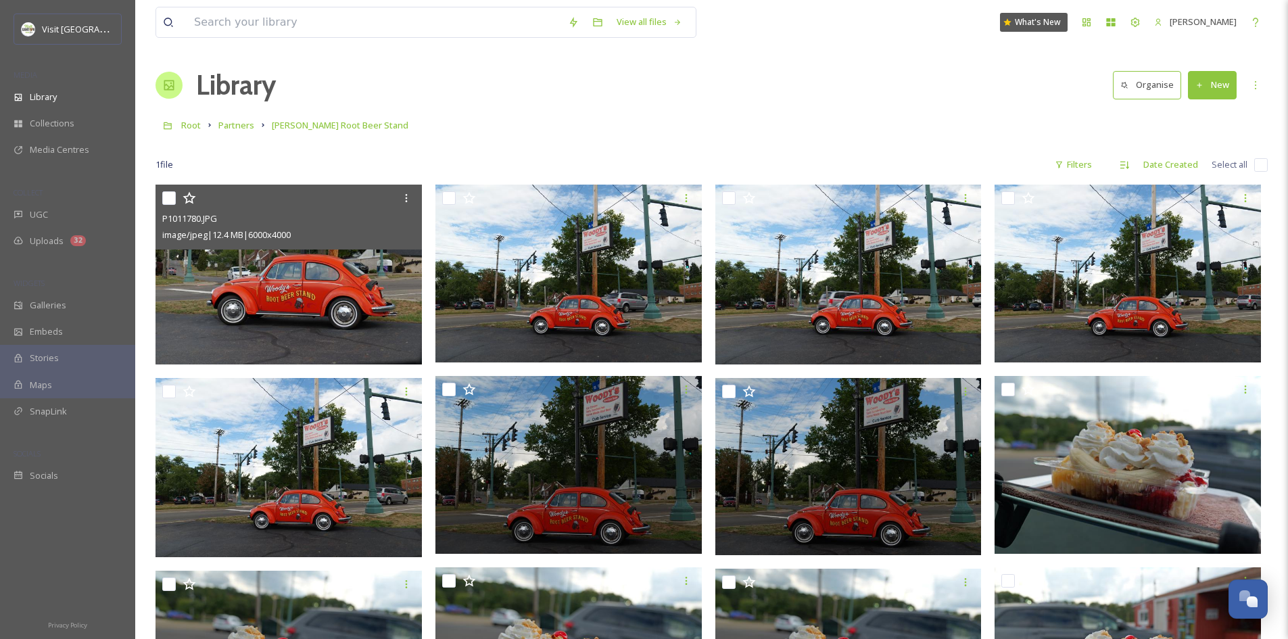
click at [616, 85] on div "Library Organise New" at bounding box center [712, 85] width 1112 height 41
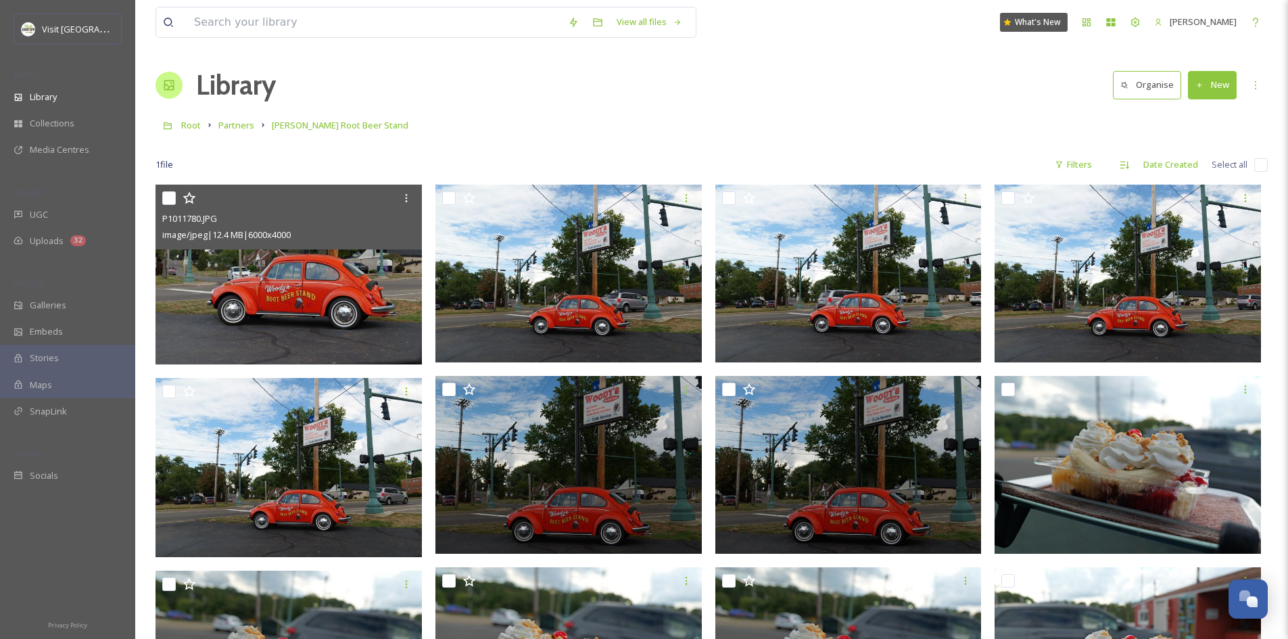
click at [766, 80] on div "Library Organise New" at bounding box center [712, 85] width 1112 height 41
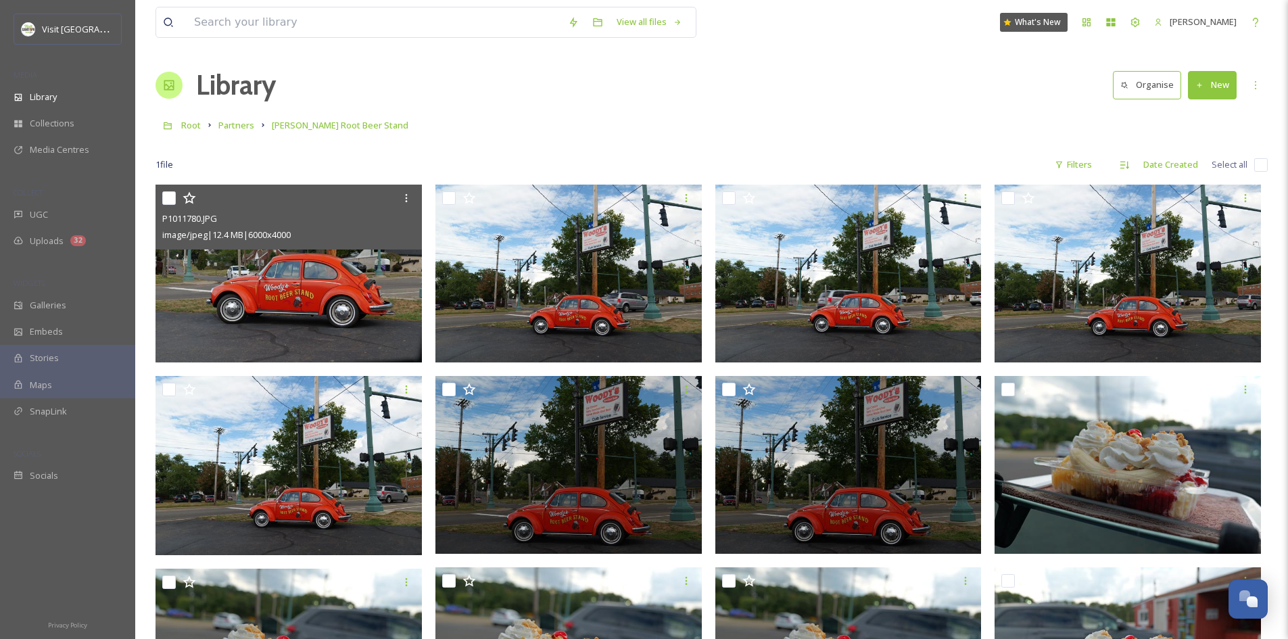
click at [274, 277] on img at bounding box center [289, 274] width 266 height 178
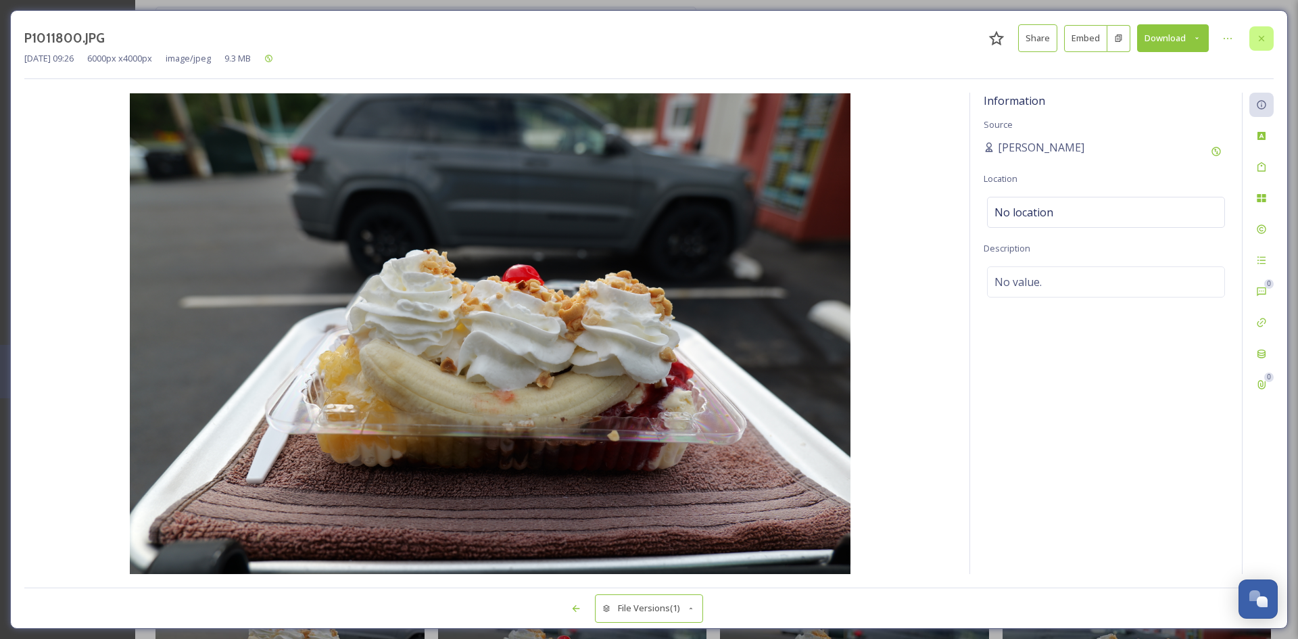
click at [1264, 38] on icon at bounding box center [1261, 38] width 11 height 11
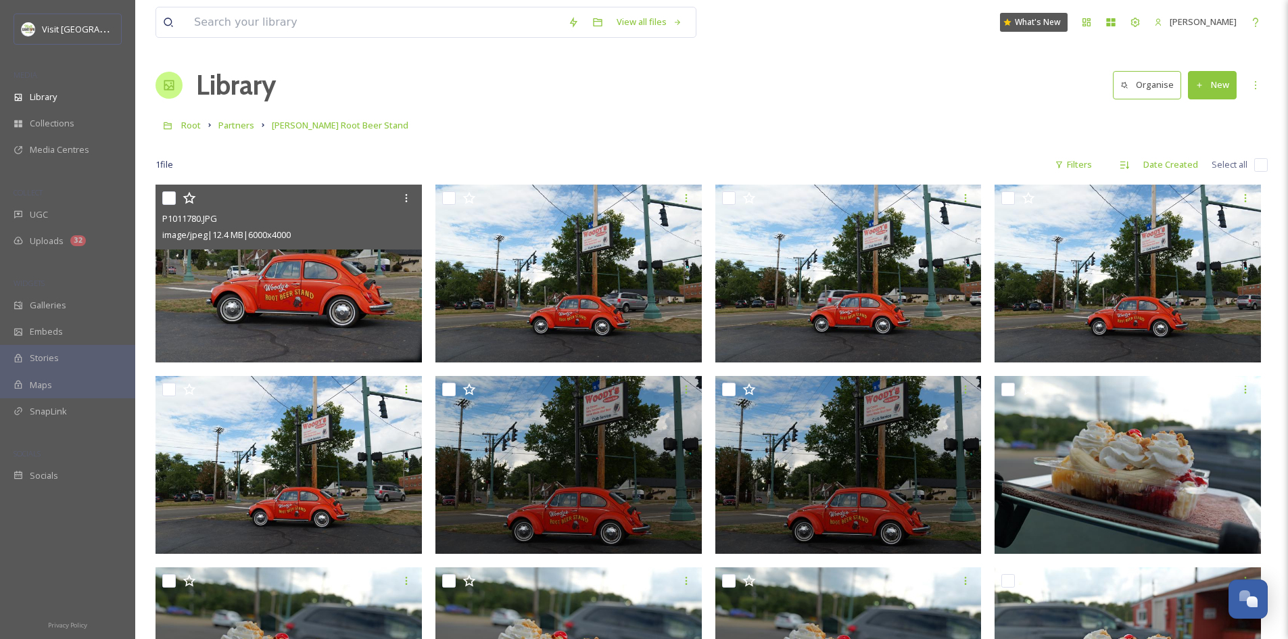
click at [549, 103] on div "Library Organise New" at bounding box center [712, 85] width 1112 height 41
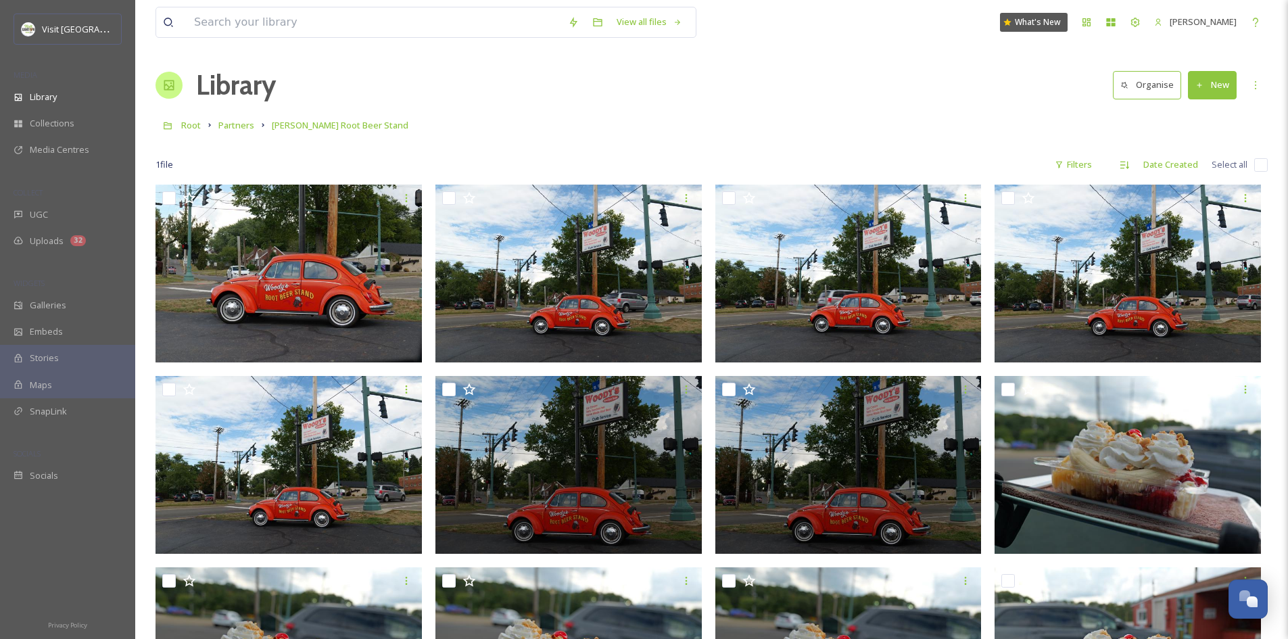
click at [644, 100] on div "Library Organise New" at bounding box center [712, 85] width 1112 height 41
